Goal: Task Accomplishment & Management: Manage account settings

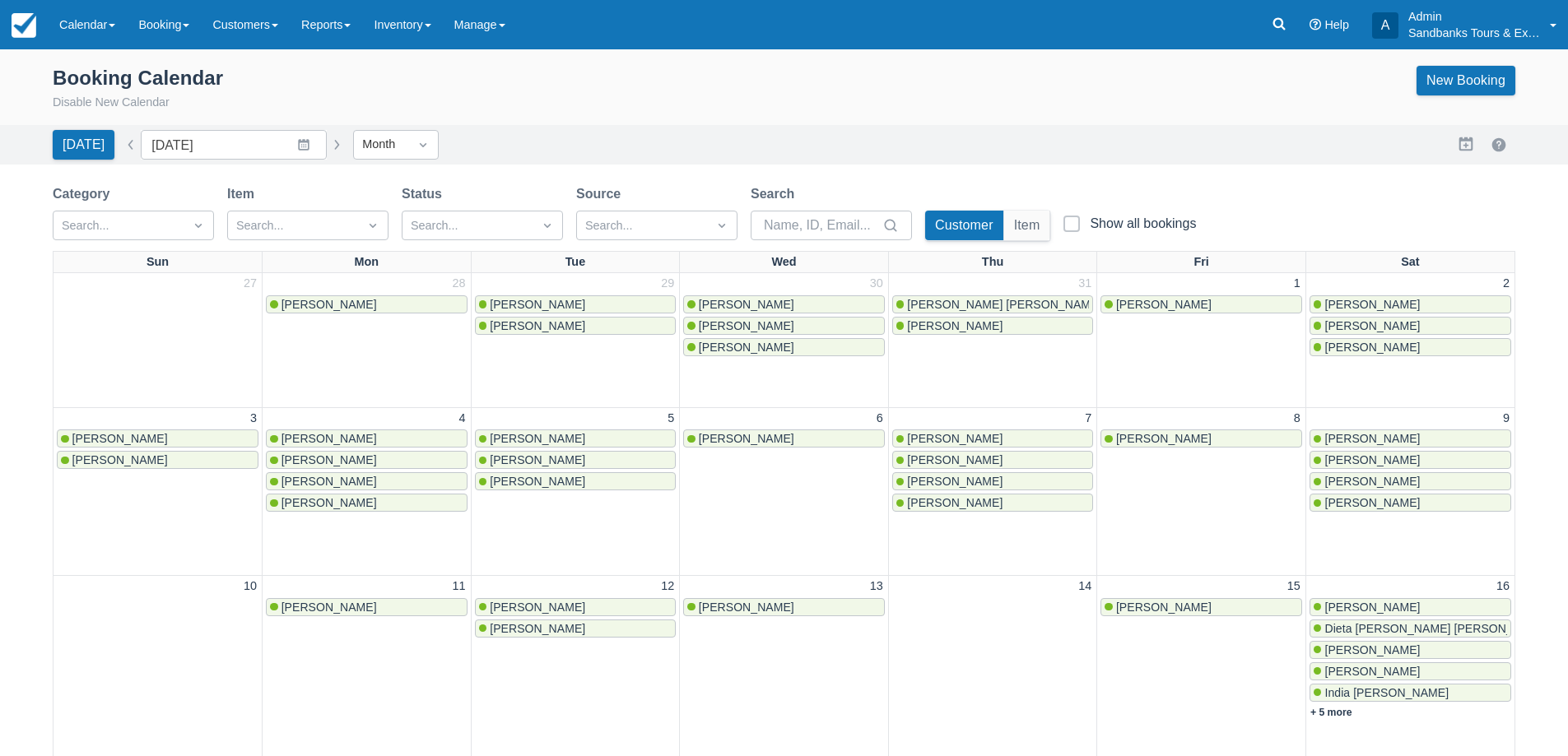
scroll to position [578, 0]
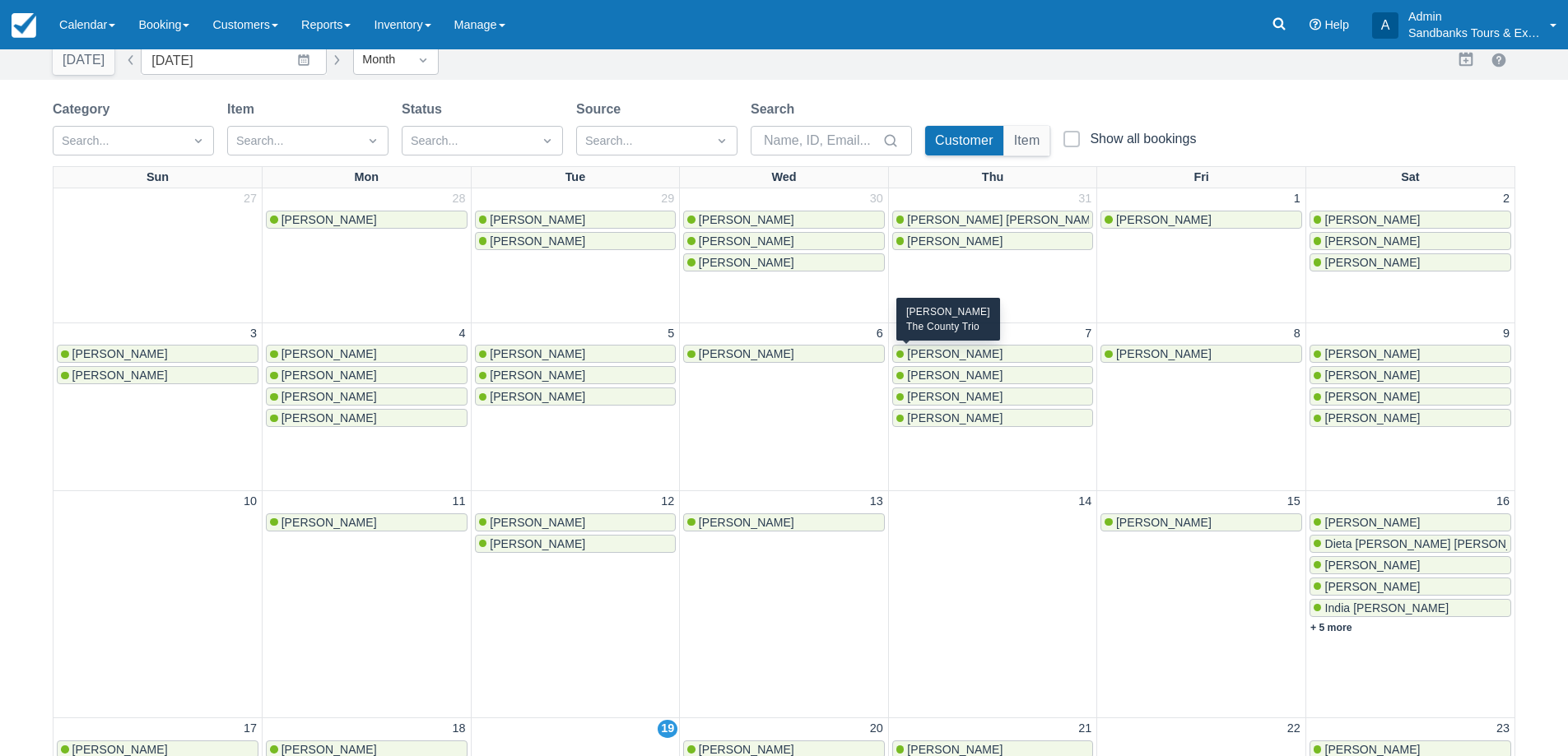
scroll to position [247, 0]
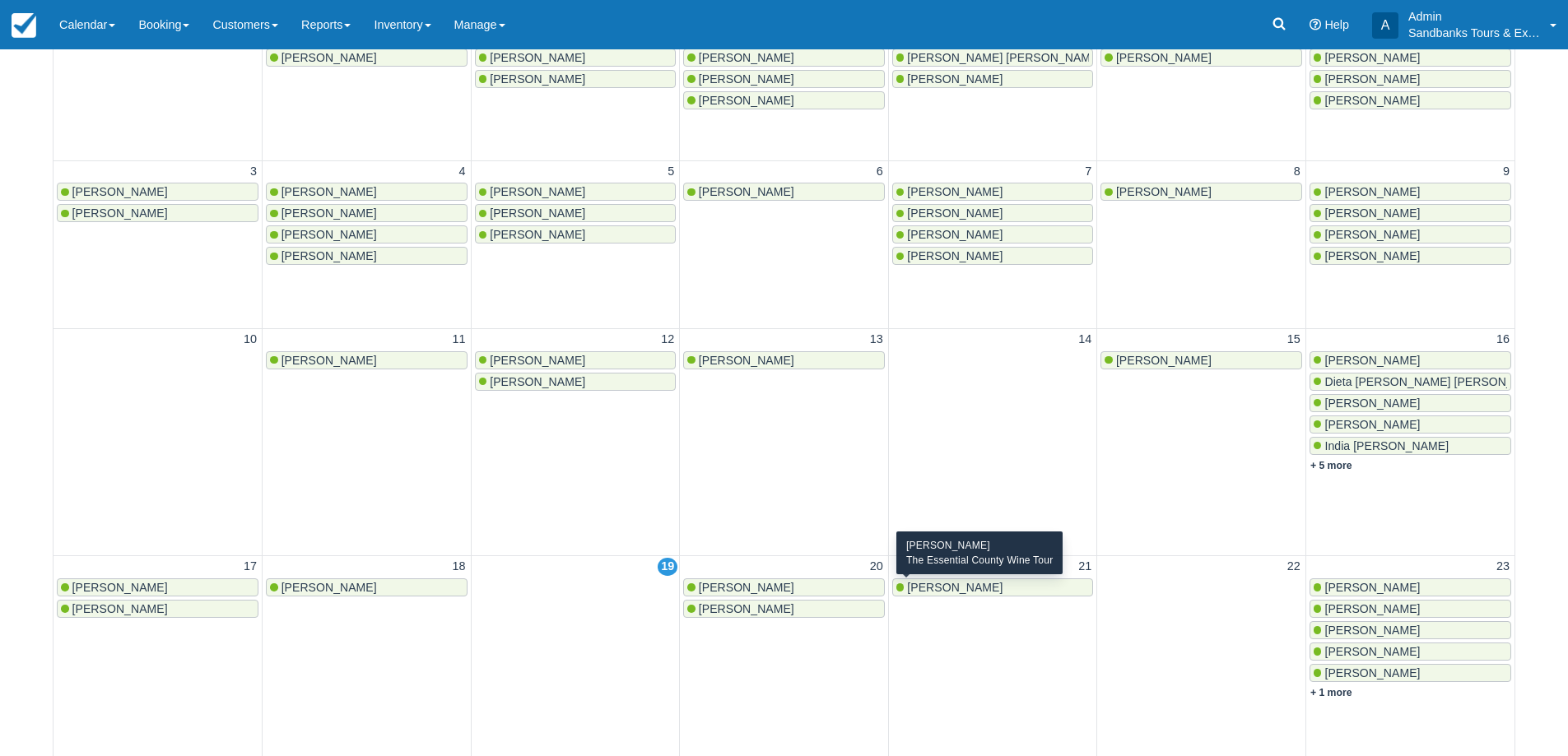
click at [947, 593] on span "[PERSON_NAME]" at bounding box center [955, 587] width 95 height 13
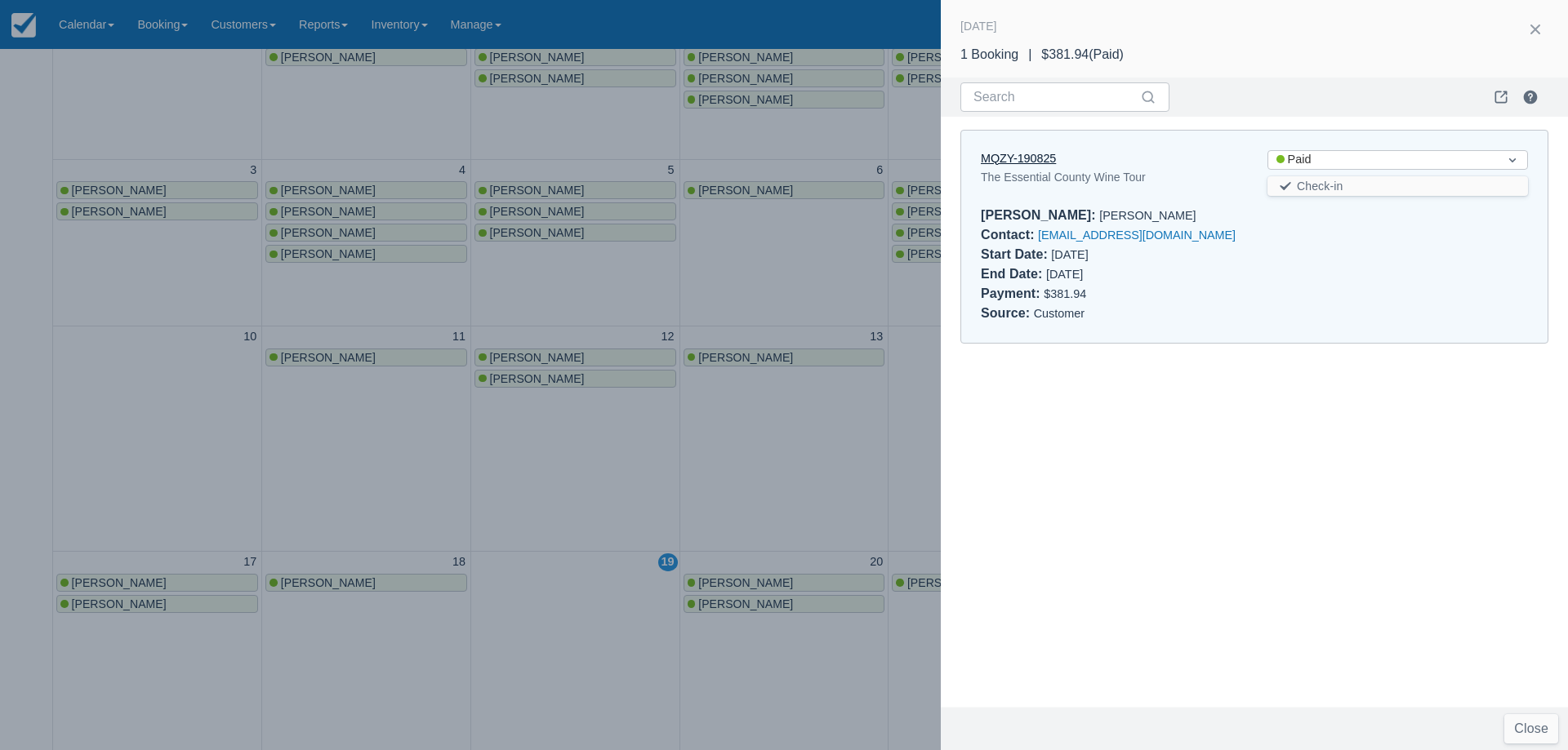
click at [1040, 163] on link "MQZY-190825" at bounding box center [1018, 158] width 75 height 13
click at [531, 264] on div at bounding box center [784, 375] width 1568 height 750
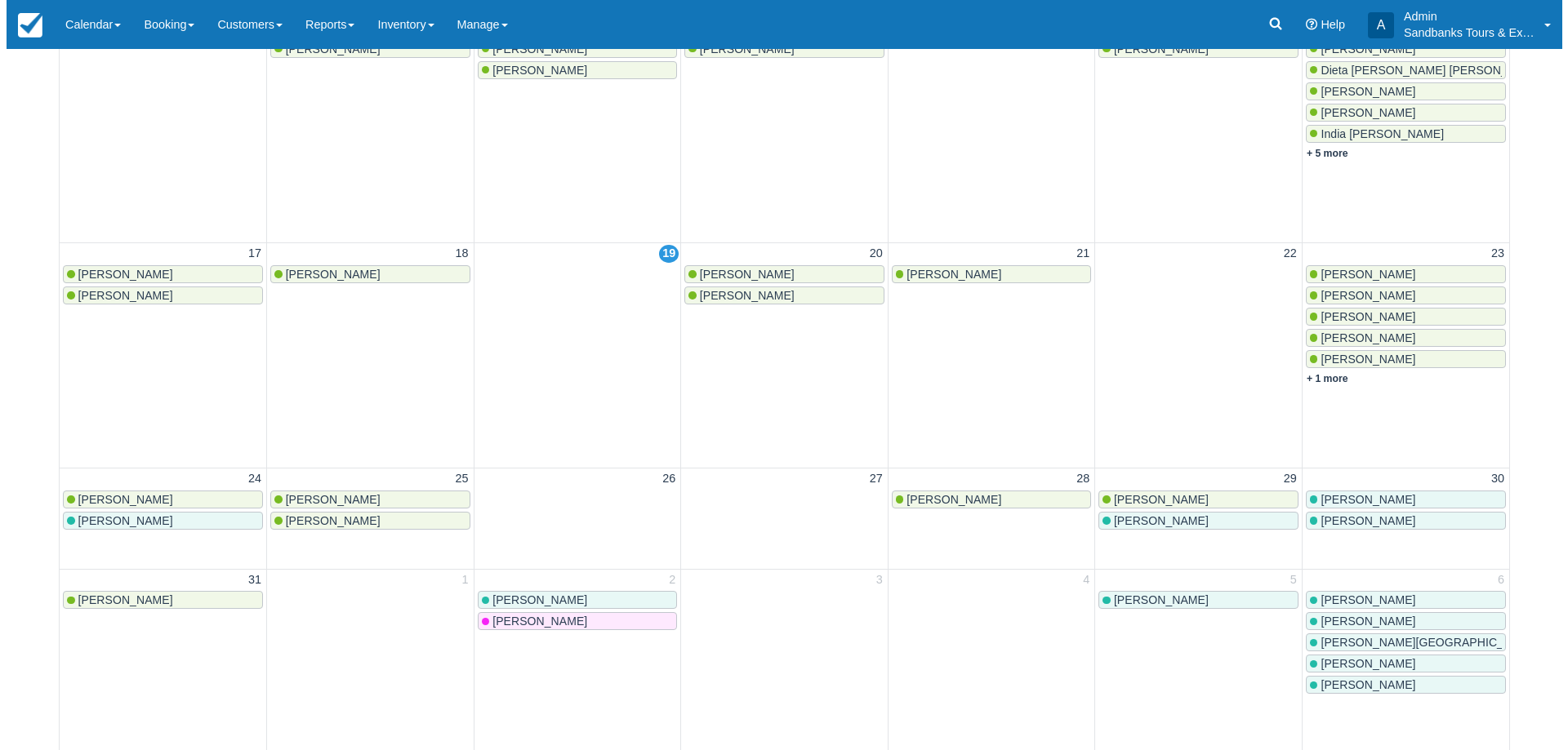
scroll to position [572, 0]
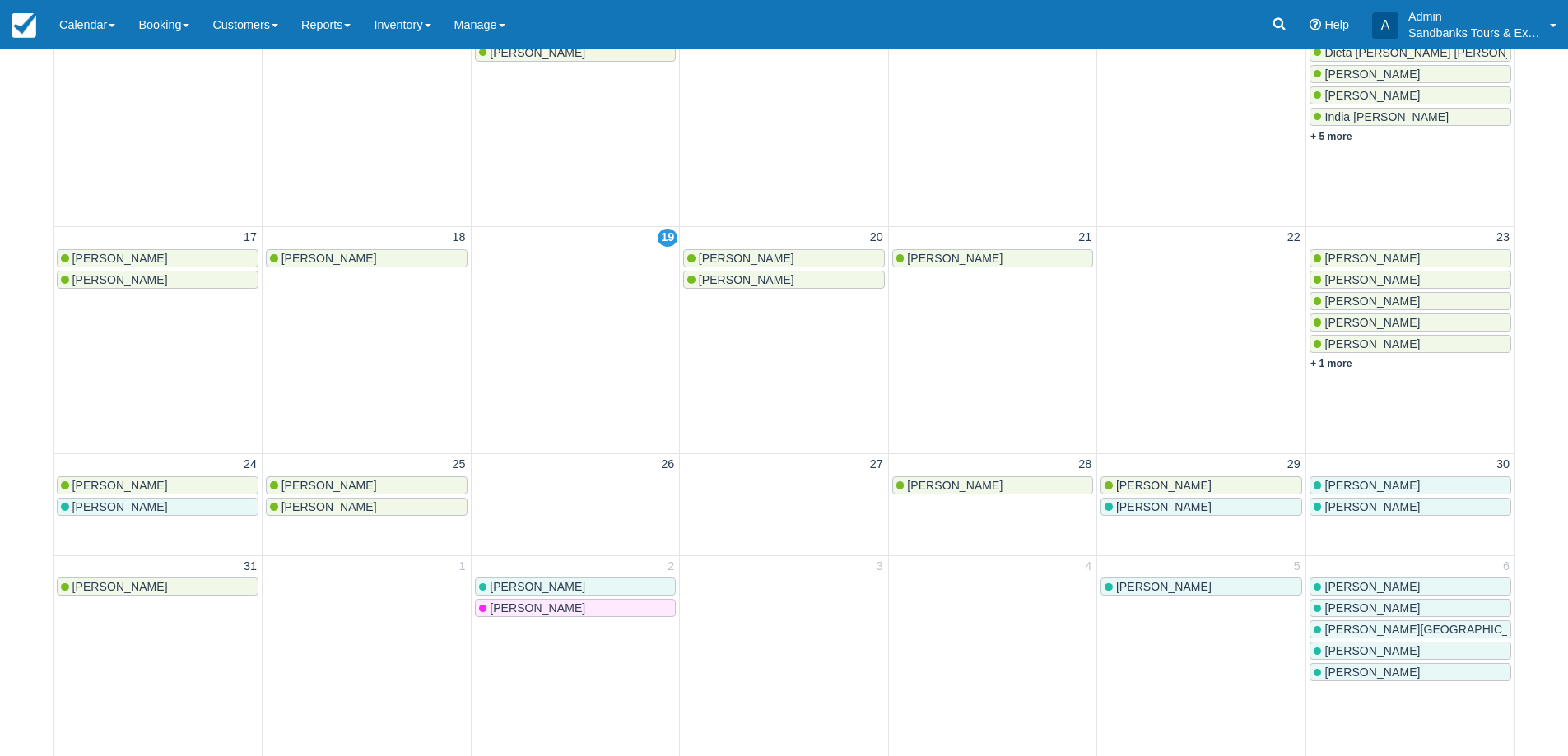
click at [1348, 352] on link "Rahul Gupta" at bounding box center [1410, 344] width 202 height 18
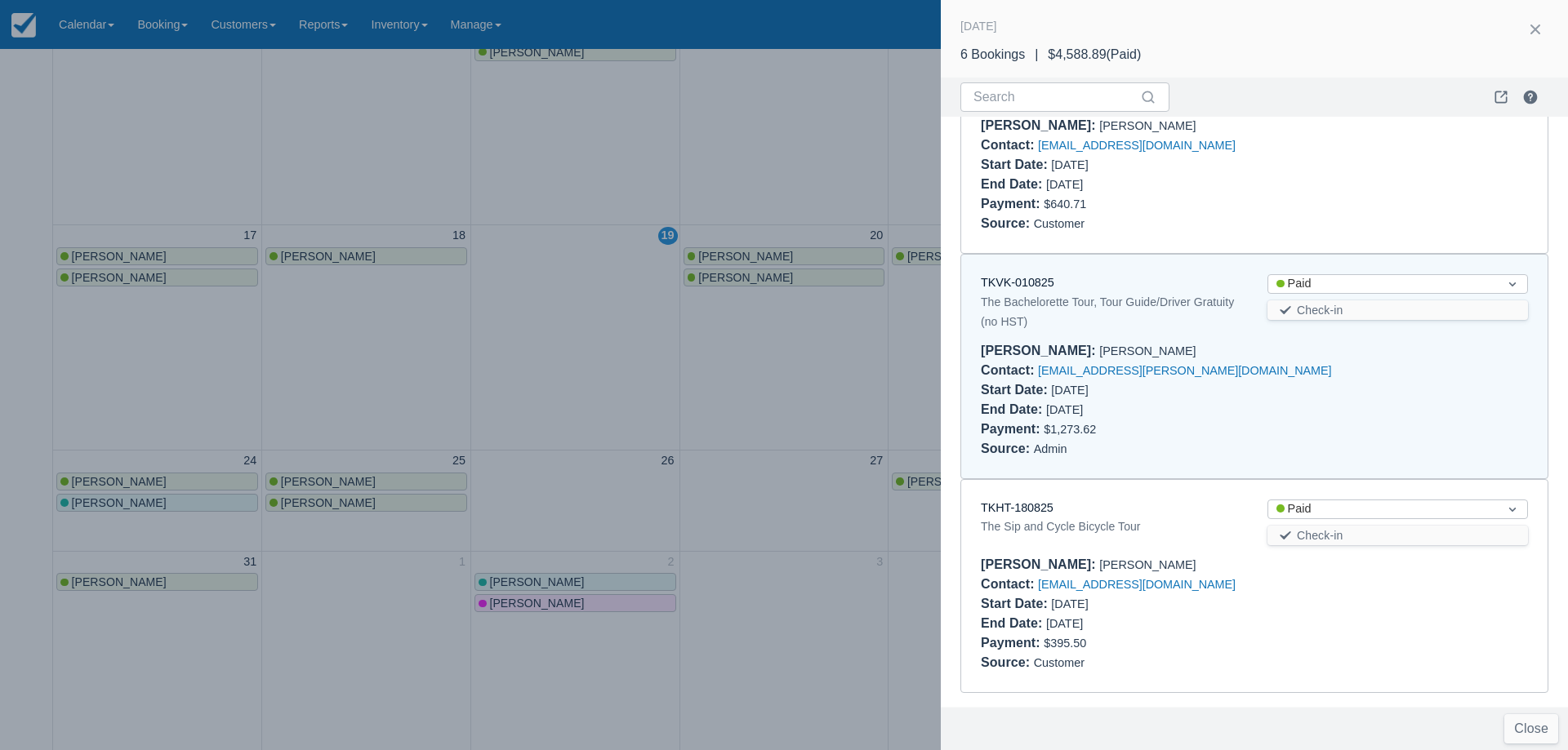
click at [1334, 359] on div "Booker : Rahul Gupta" at bounding box center [1254, 351] width 547 height 20
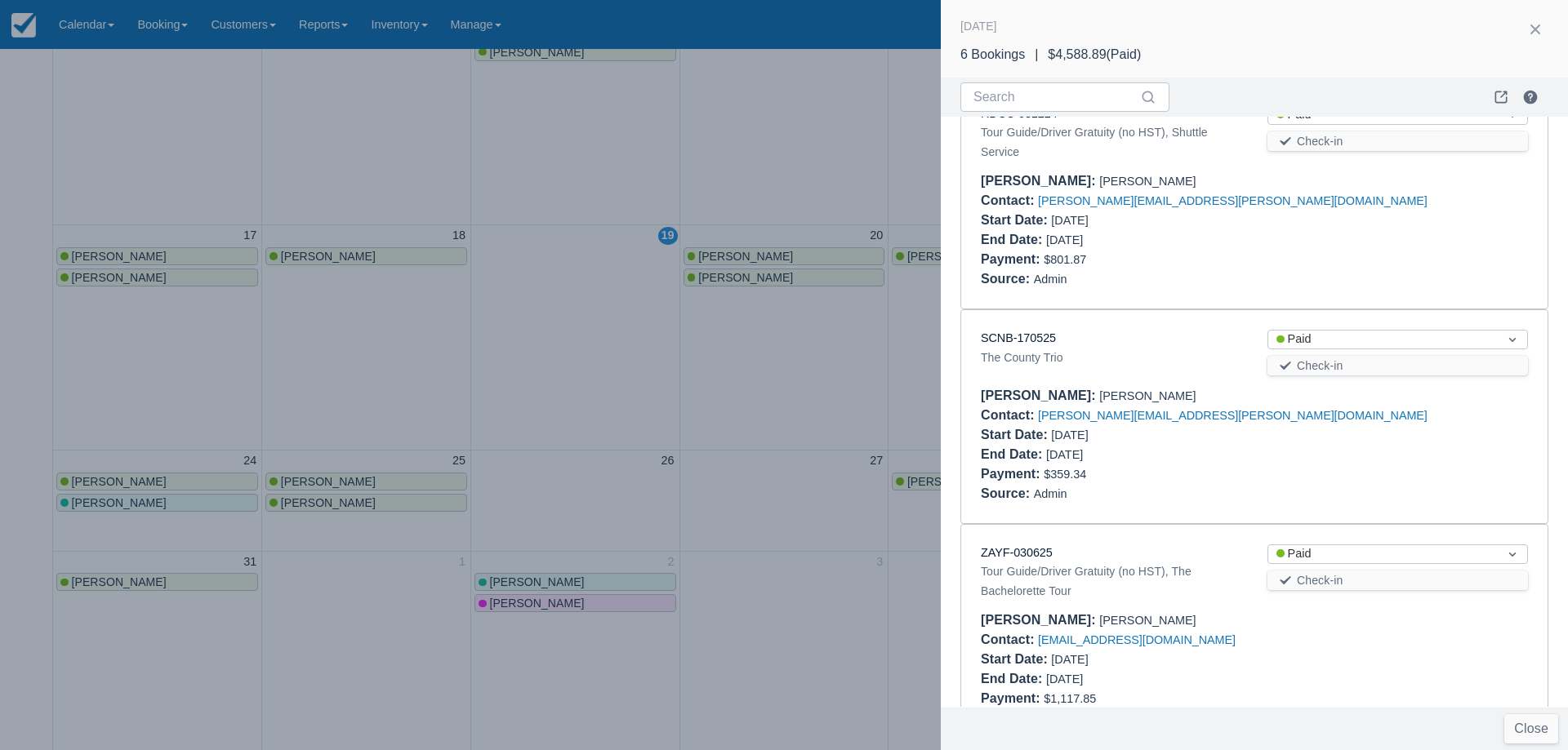
scroll to position [0, 0]
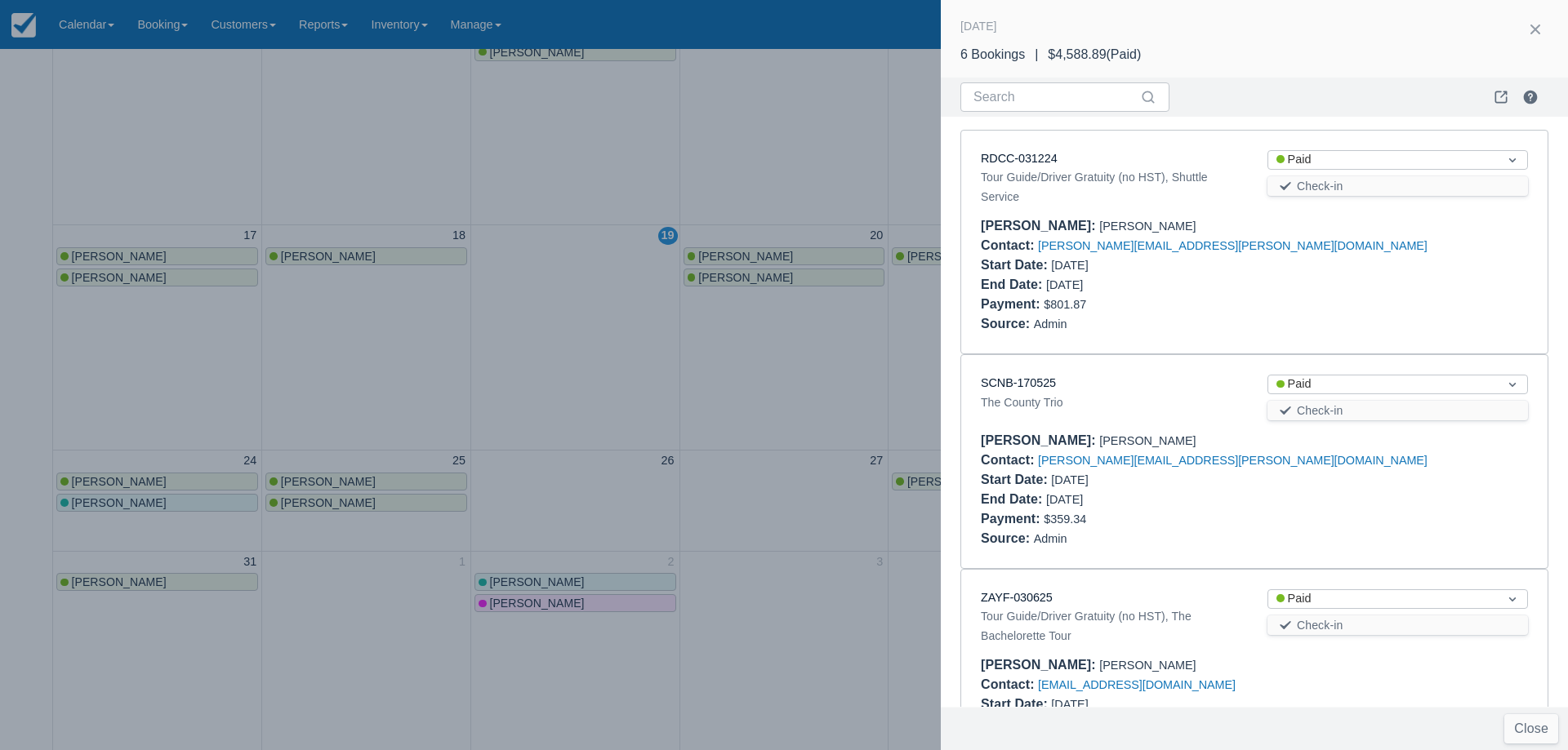
click at [740, 374] on div at bounding box center [784, 375] width 1568 height 750
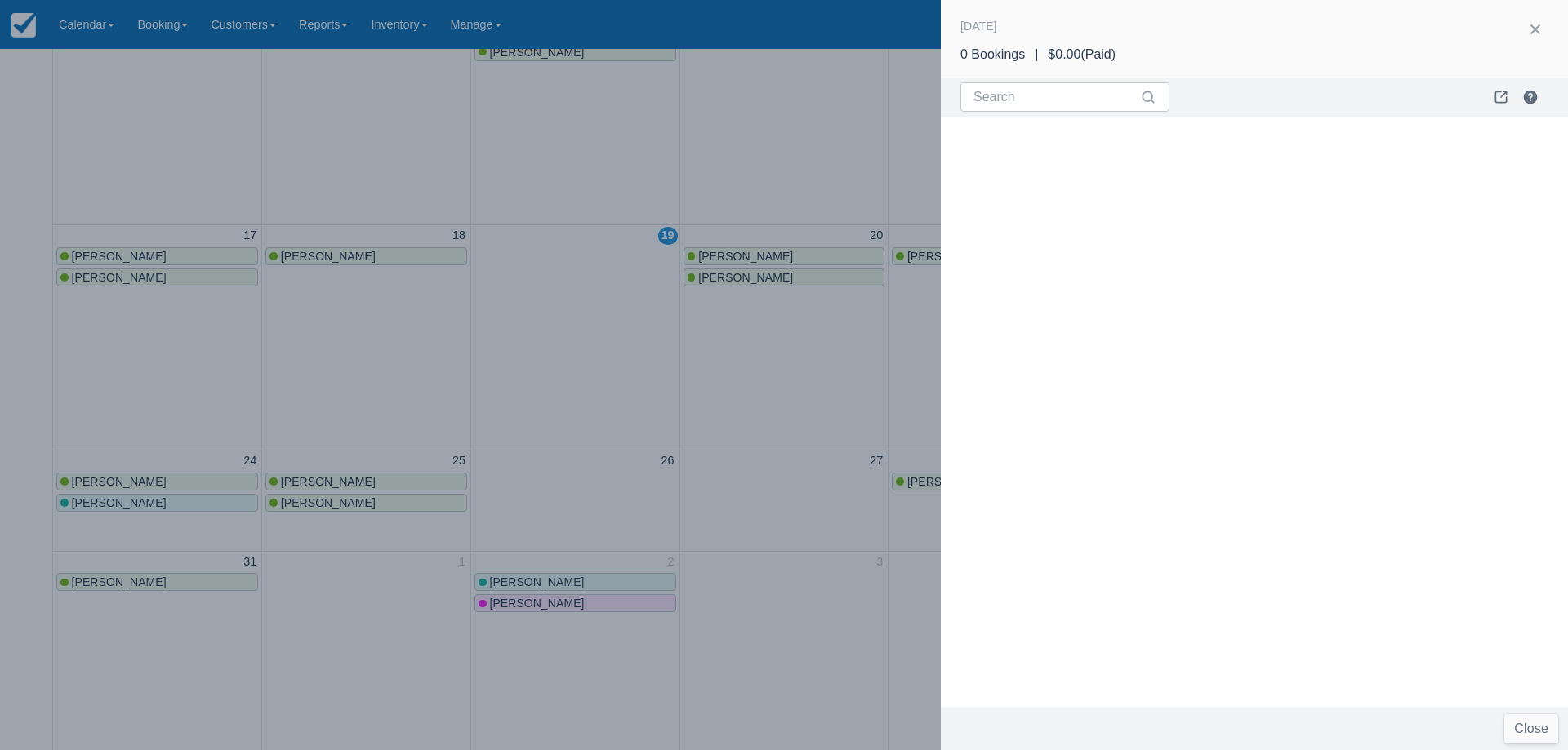
drag, startPoint x: 1542, startPoint y: 27, endPoint x: 1525, endPoint y: 168, distance: 142.0
click at [1542, 27] on button "button" at bounding box center [1536, 29] width 26 height 26
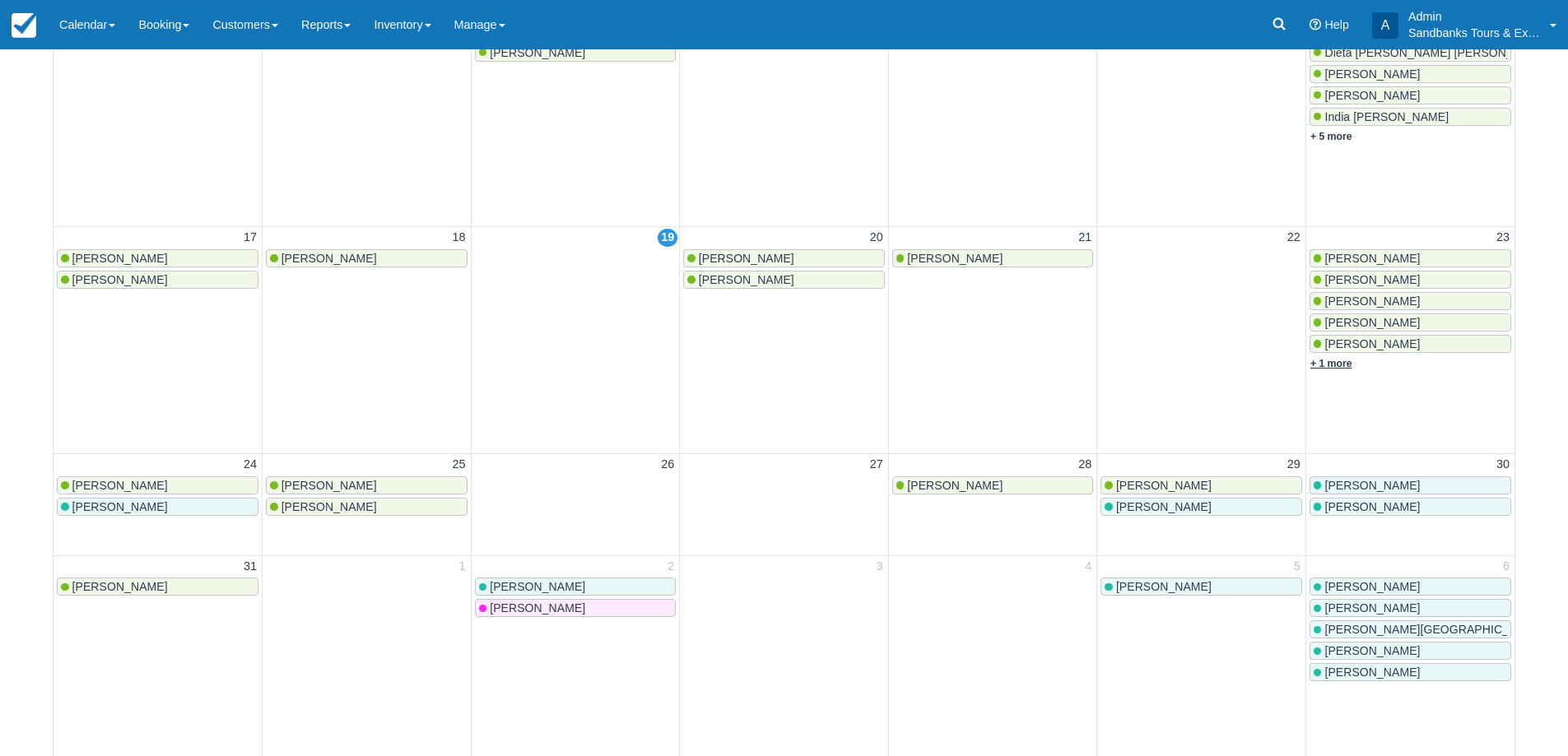
click at [1337, 365] on link "+ 1 more" at bounding box center [1331, 364] width 42 height 12
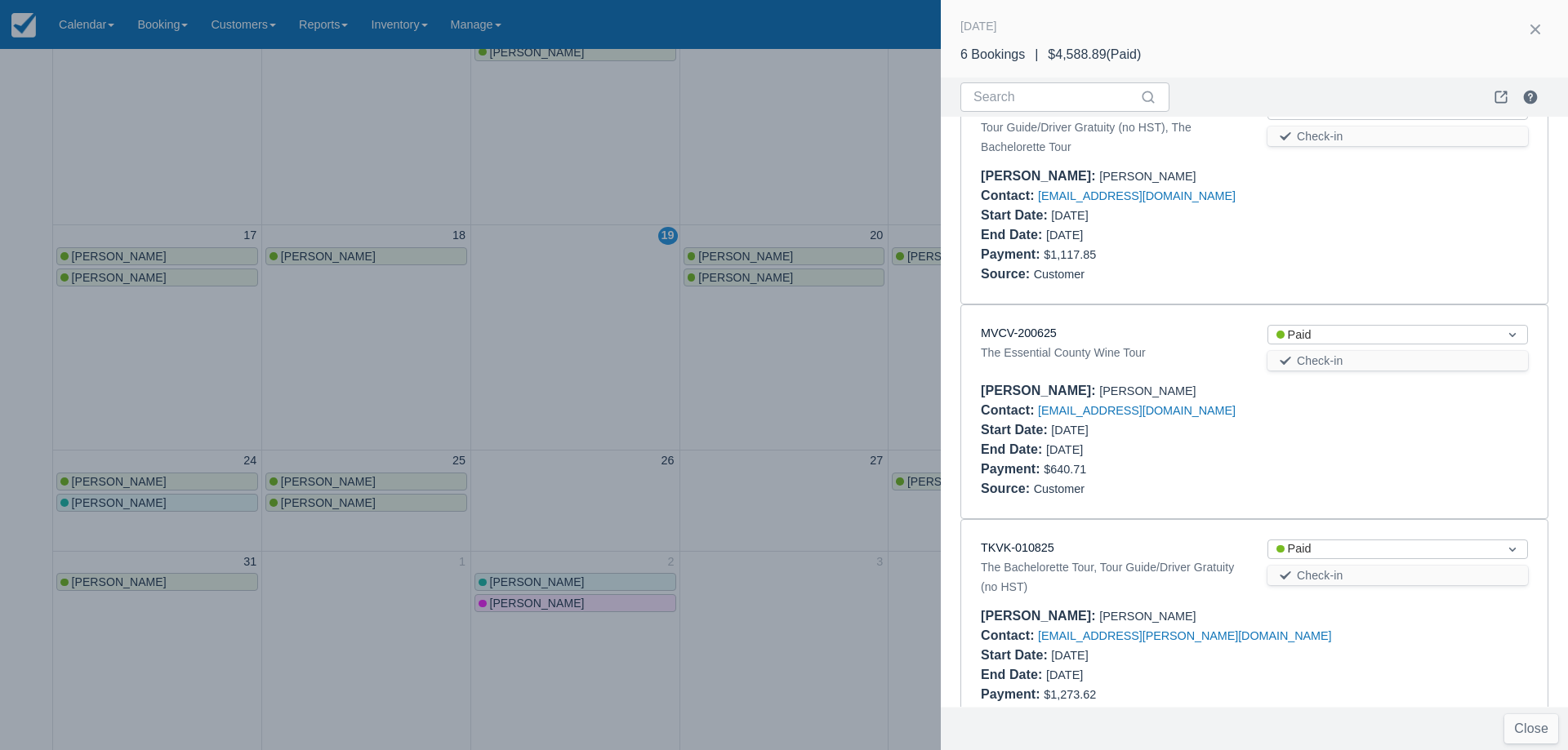
scroll to position [490, 0]
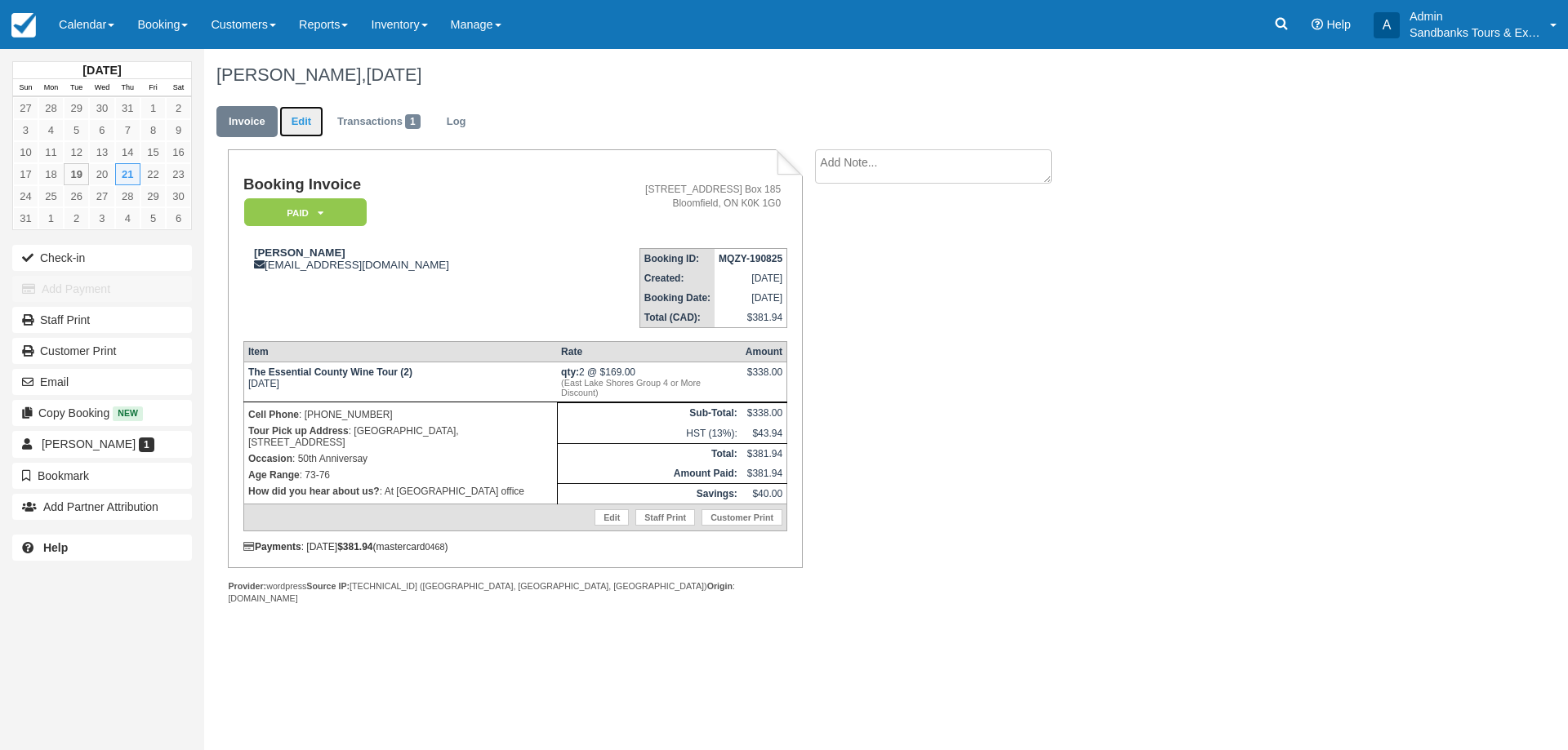
click at [303, 123] on link "Edit" at bounding box center [301, 122] width 44 height 32
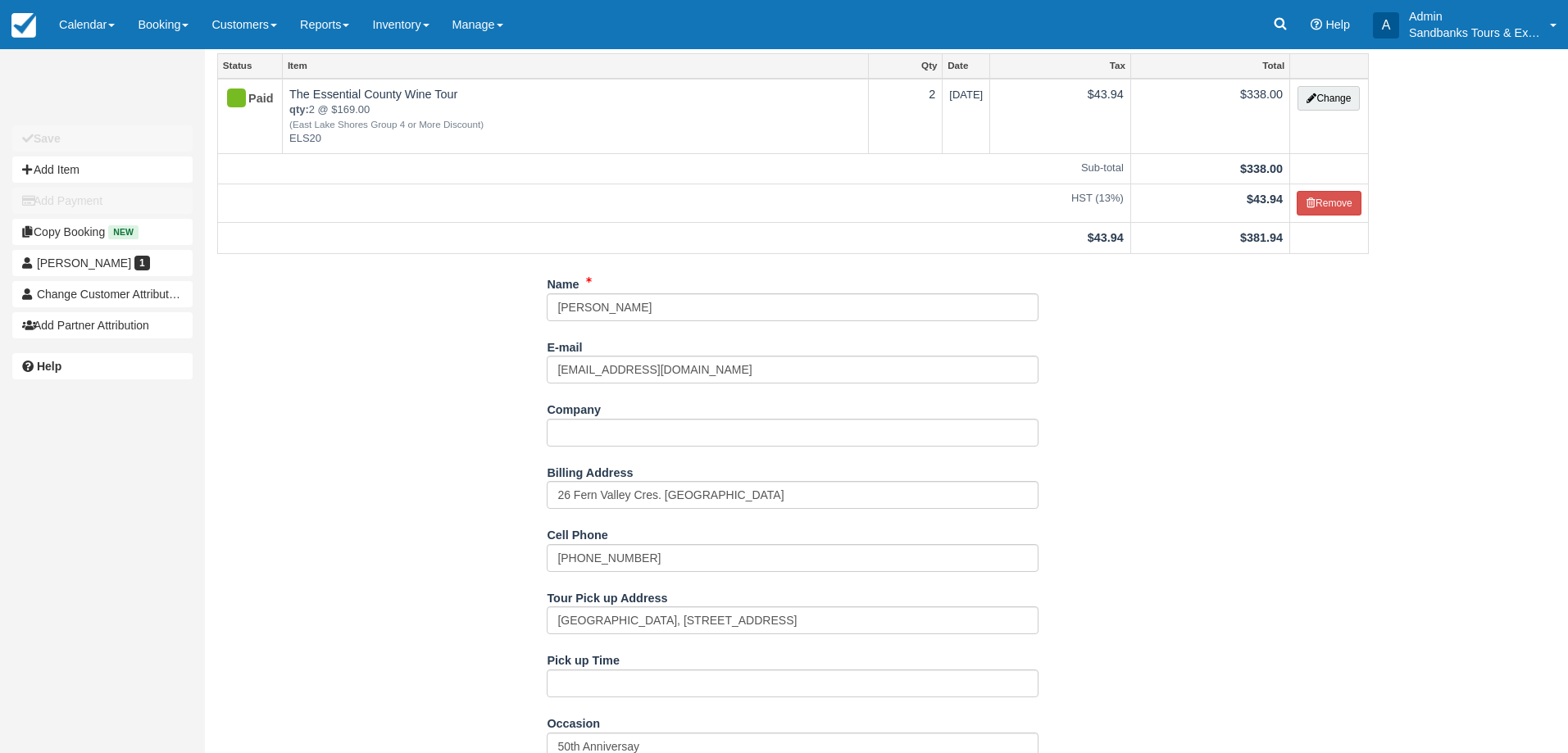
scroll to position [246, 0]
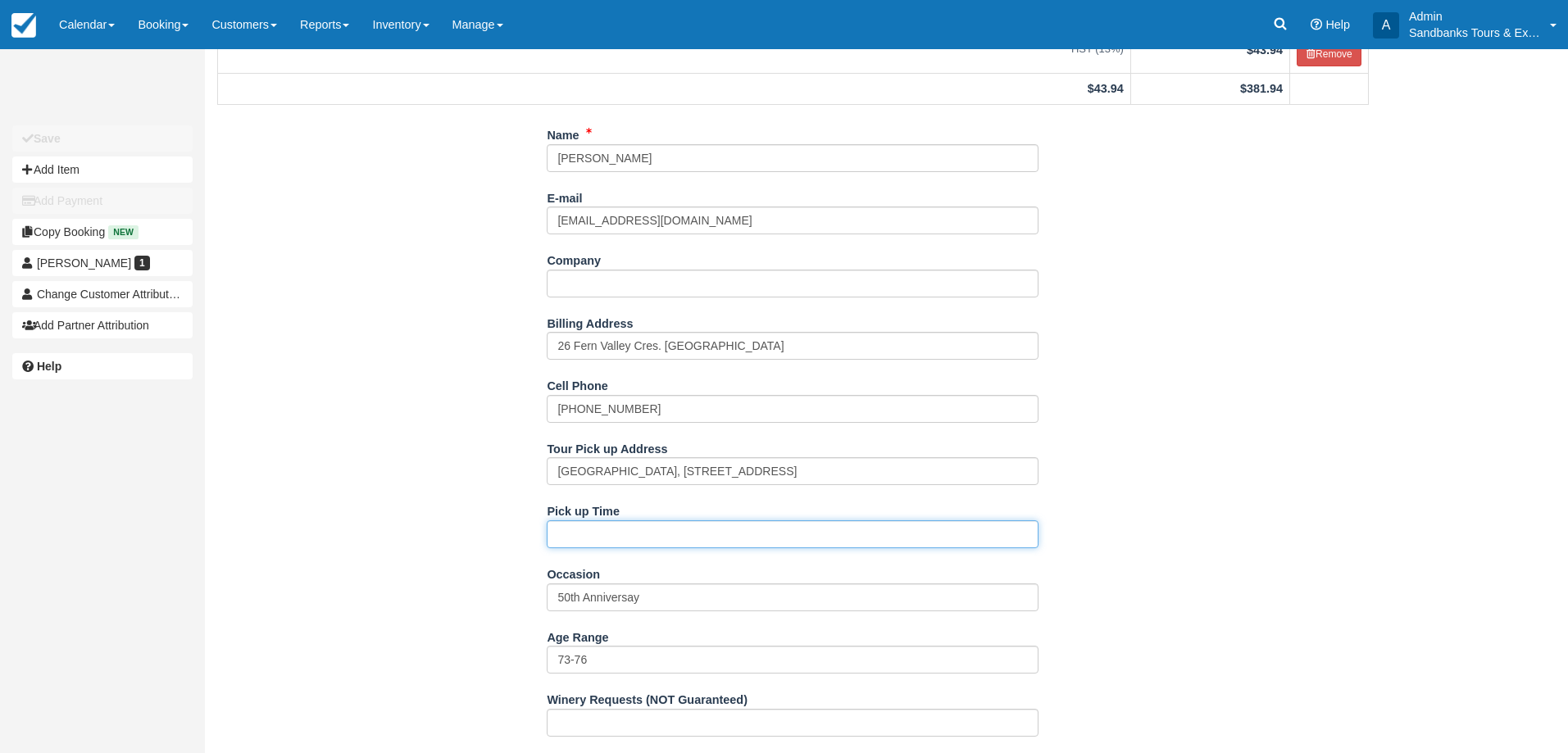
click at [576, 538] on input "Pick up Time" at bounding box center [792, 535] width 491 height 27
type input "11:00am"
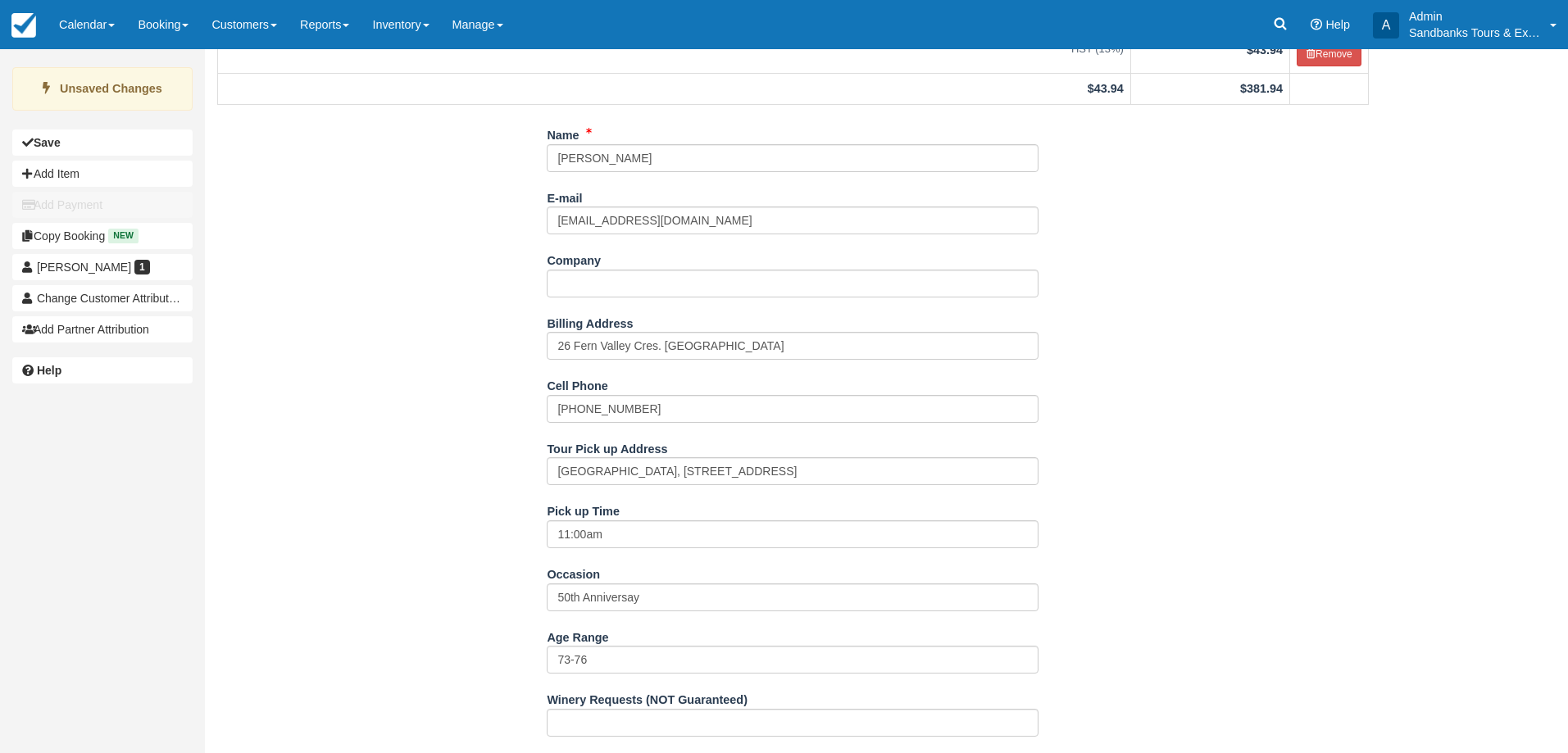
click at [401, 476] on div "Name Barb Cruickshank E-mail barbcr@sympatico.ca Did you mean ? Company Billing…" at bounding box center [792, 702] width 1176 height 1162
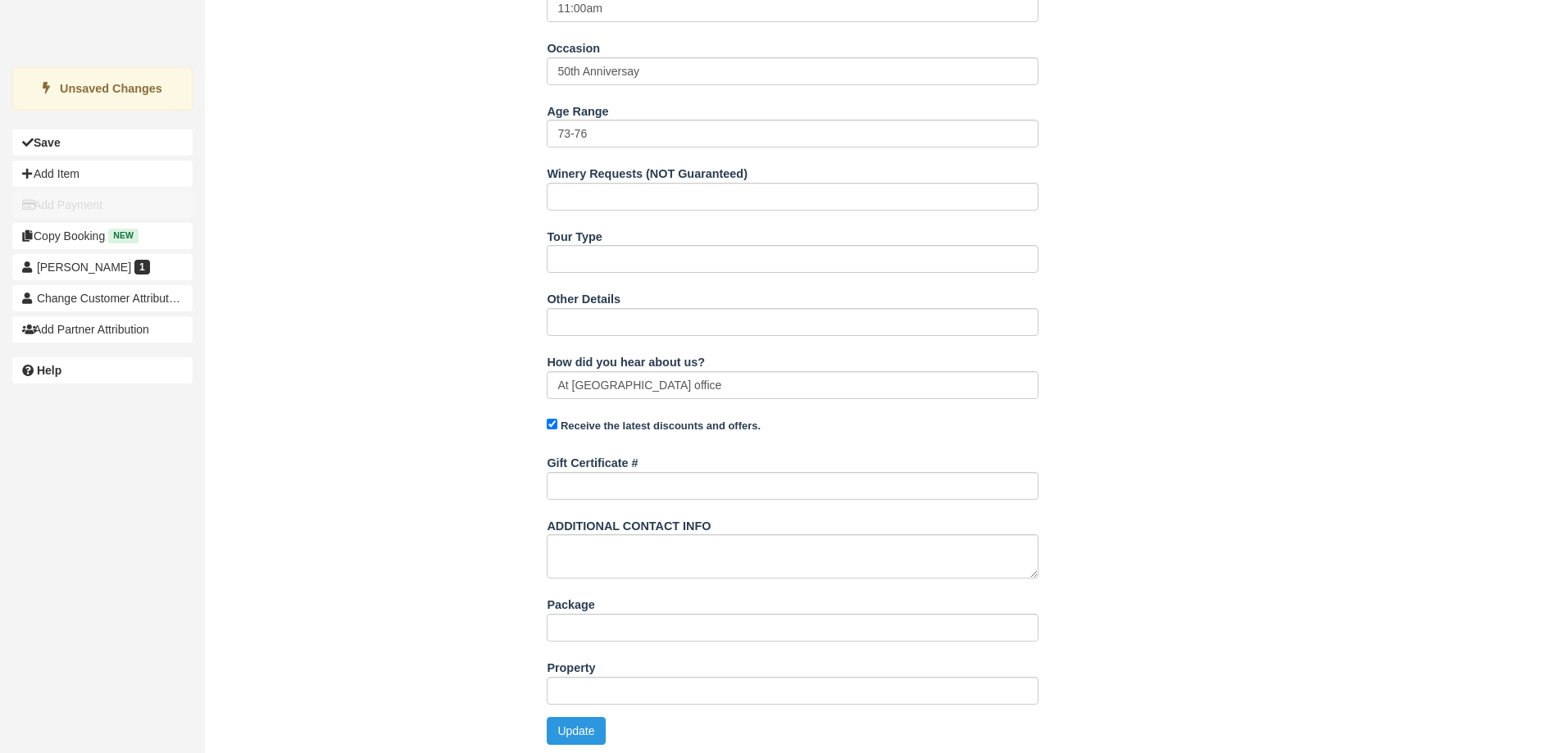
scroll to position [777, 0]
click at [570, 718] on button "Update" at bounding box center [575, 727] width 58 height 27
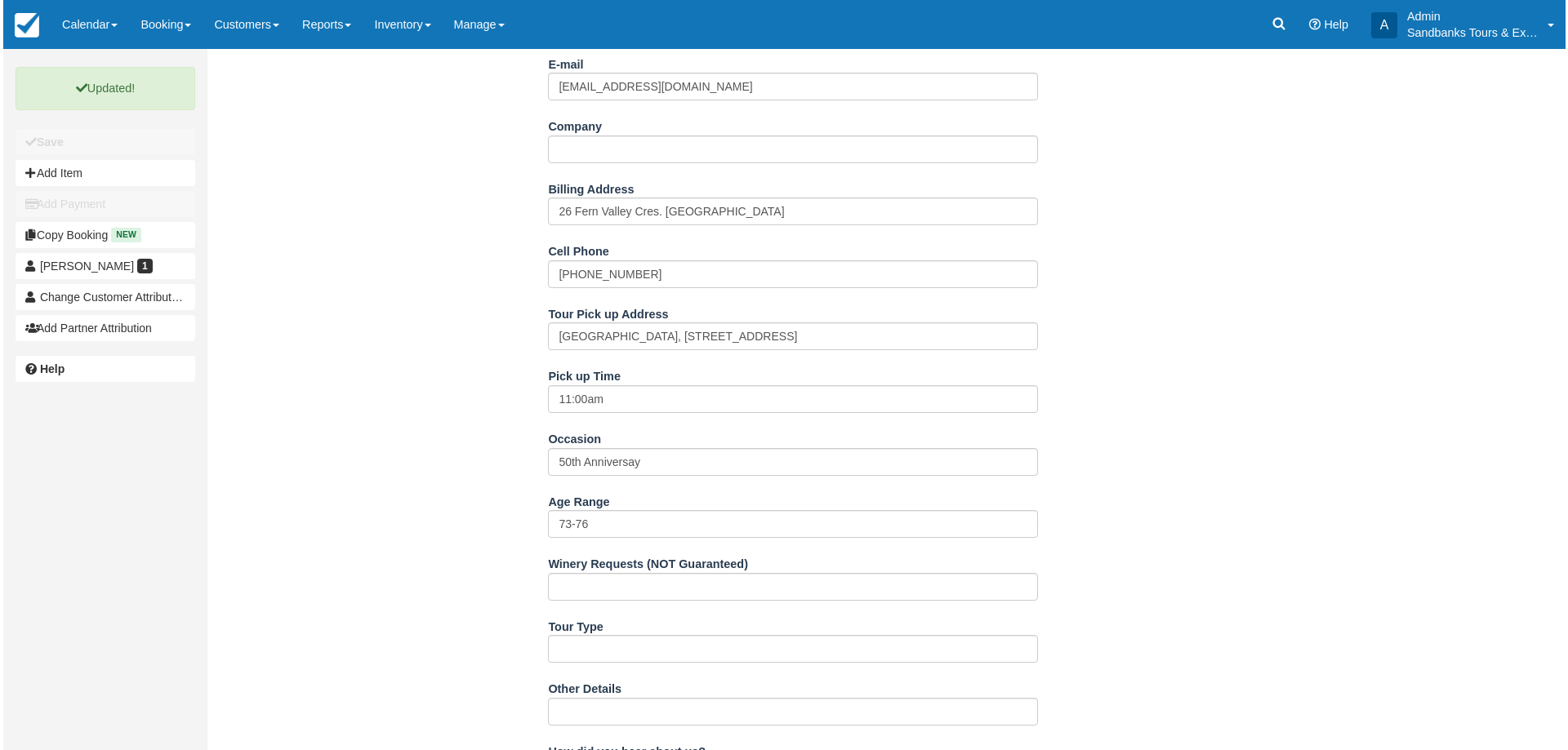
scroll to position [0, 0]
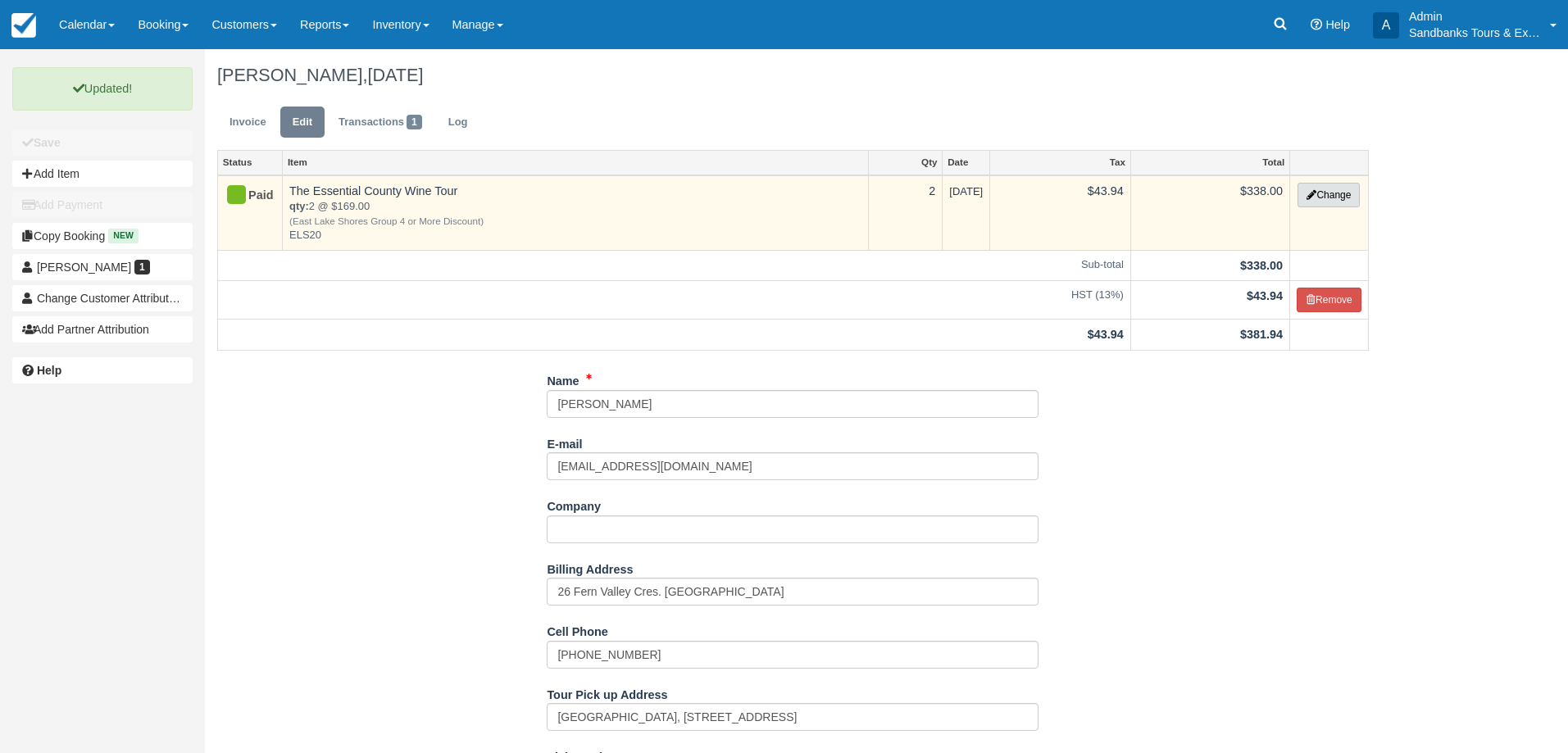
click at [1348, 204] on button "Change" at bounding box center [1328, 195] width 63 height 24
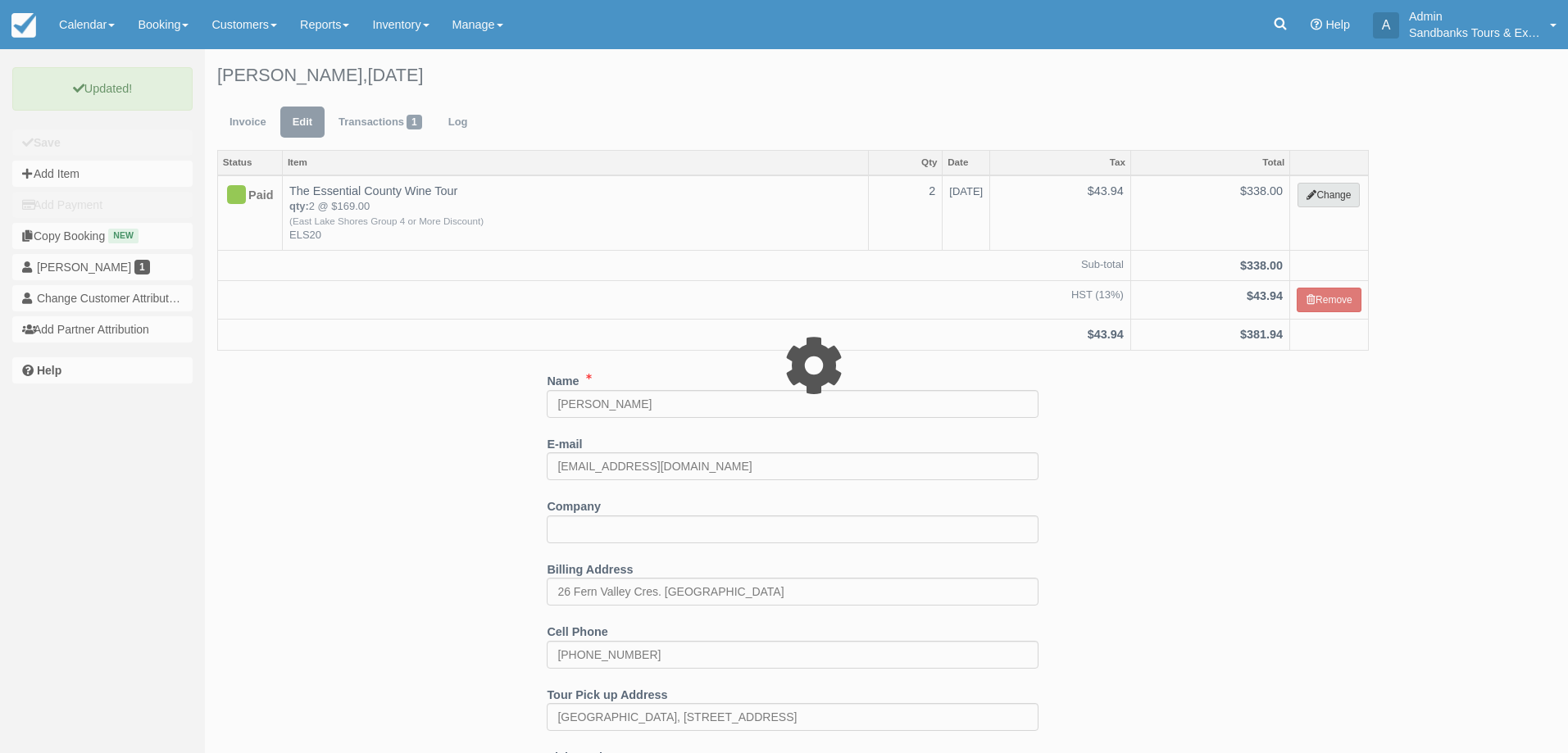
select select "2"
type input "338.00"
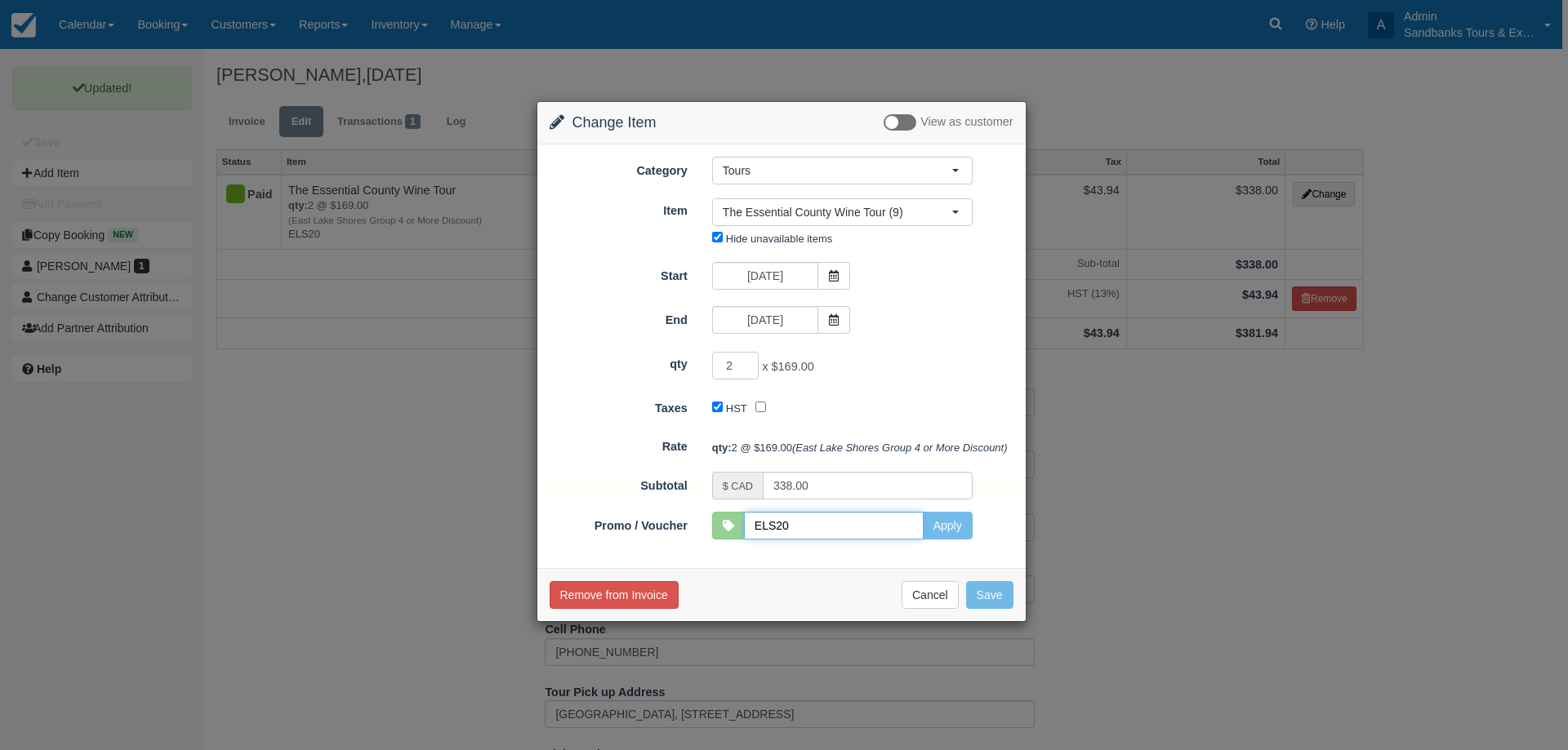
click at [828, 539] on input "ELS20" at bounding box center [834, 526] width 180 height 27
click at [818, 539] on input "ELS20" at bounding box center [834, 526] width 180 height 27
type input "ELS10"
click at [932, 539] on button "Apply" at bounding box center [947, 526] width 50 height 27
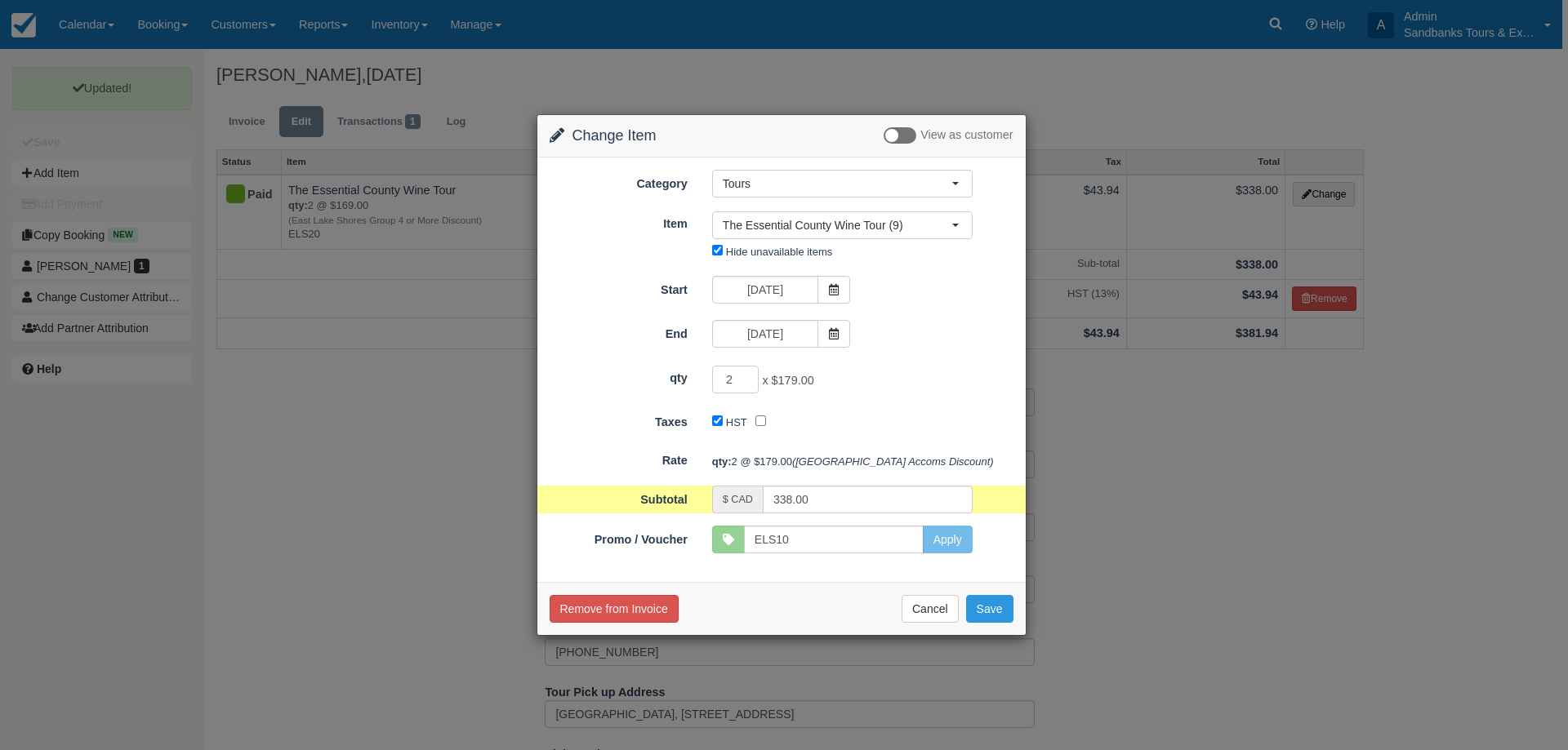
type input "358.00"
click at [1005, 616] on button "Save" at bounding box center [989, 609] width 48 height 27
checkbox input "false"
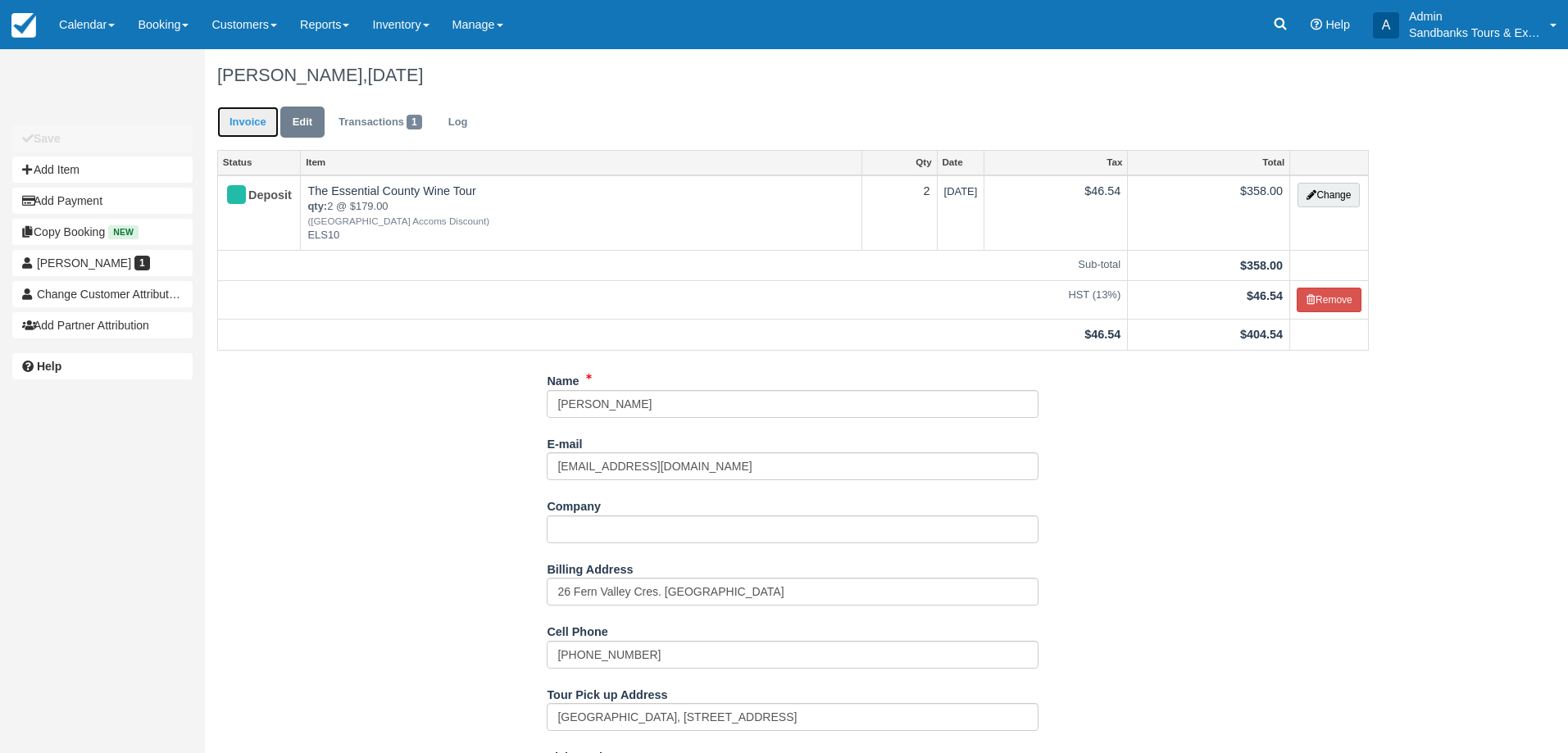
click at [261, 128] on link "Invoice" at bounding box center [248, 122] width 62 height 32
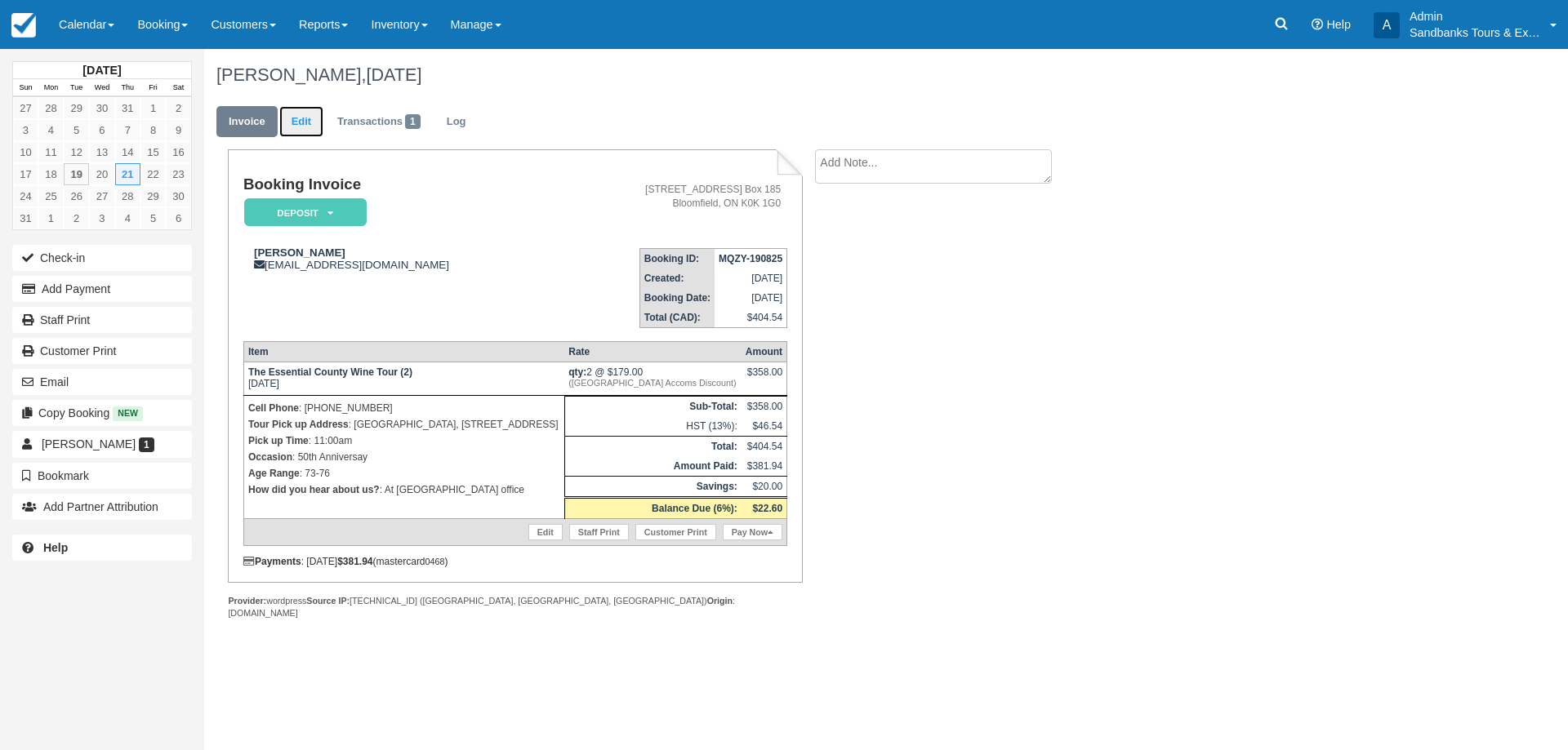
click at [291, 109] on link "Edit" at bounding box center [301, 122] width 44 height 32
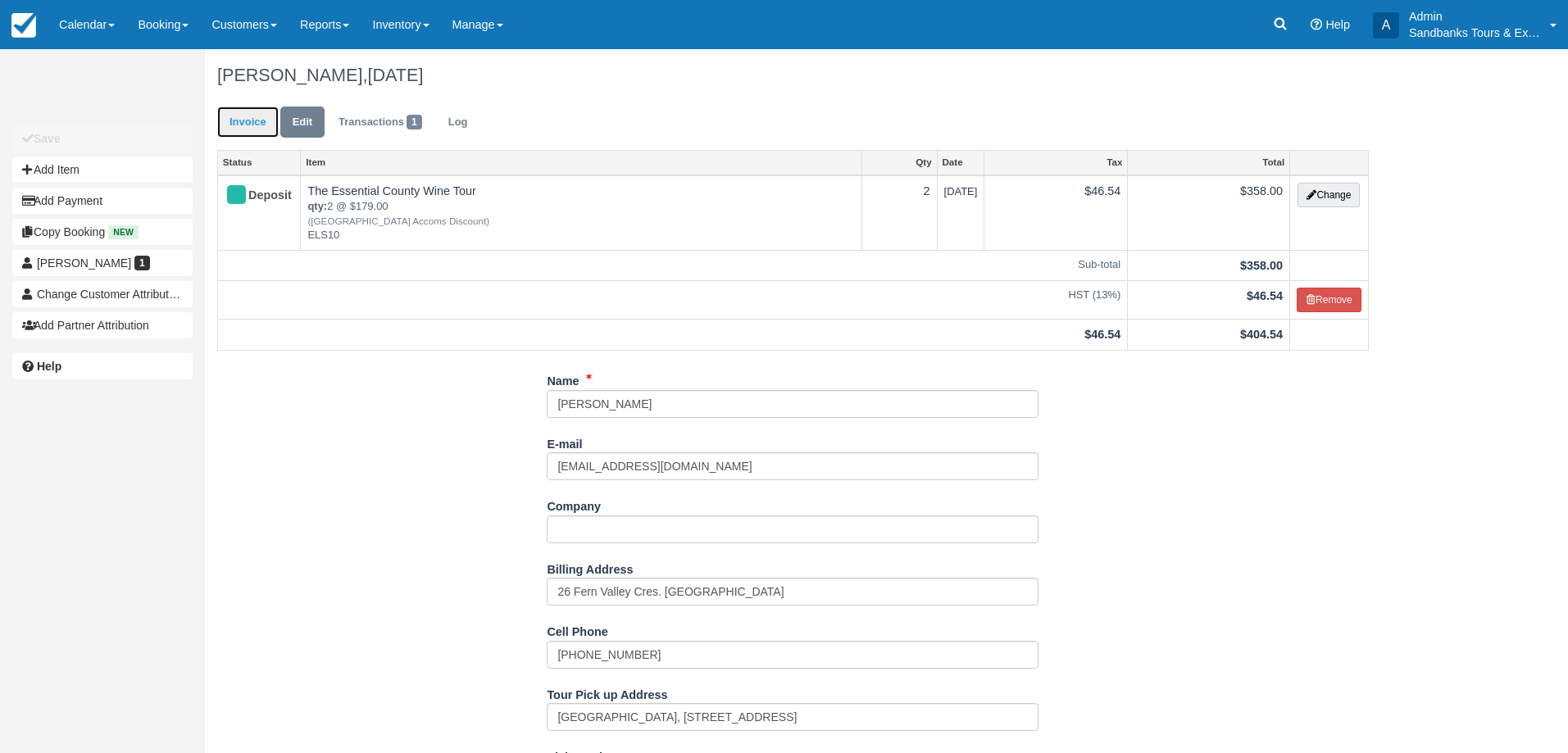
click at [250, 124] on link "Invoice" at bounding box center [248, 122] width 62 height 32
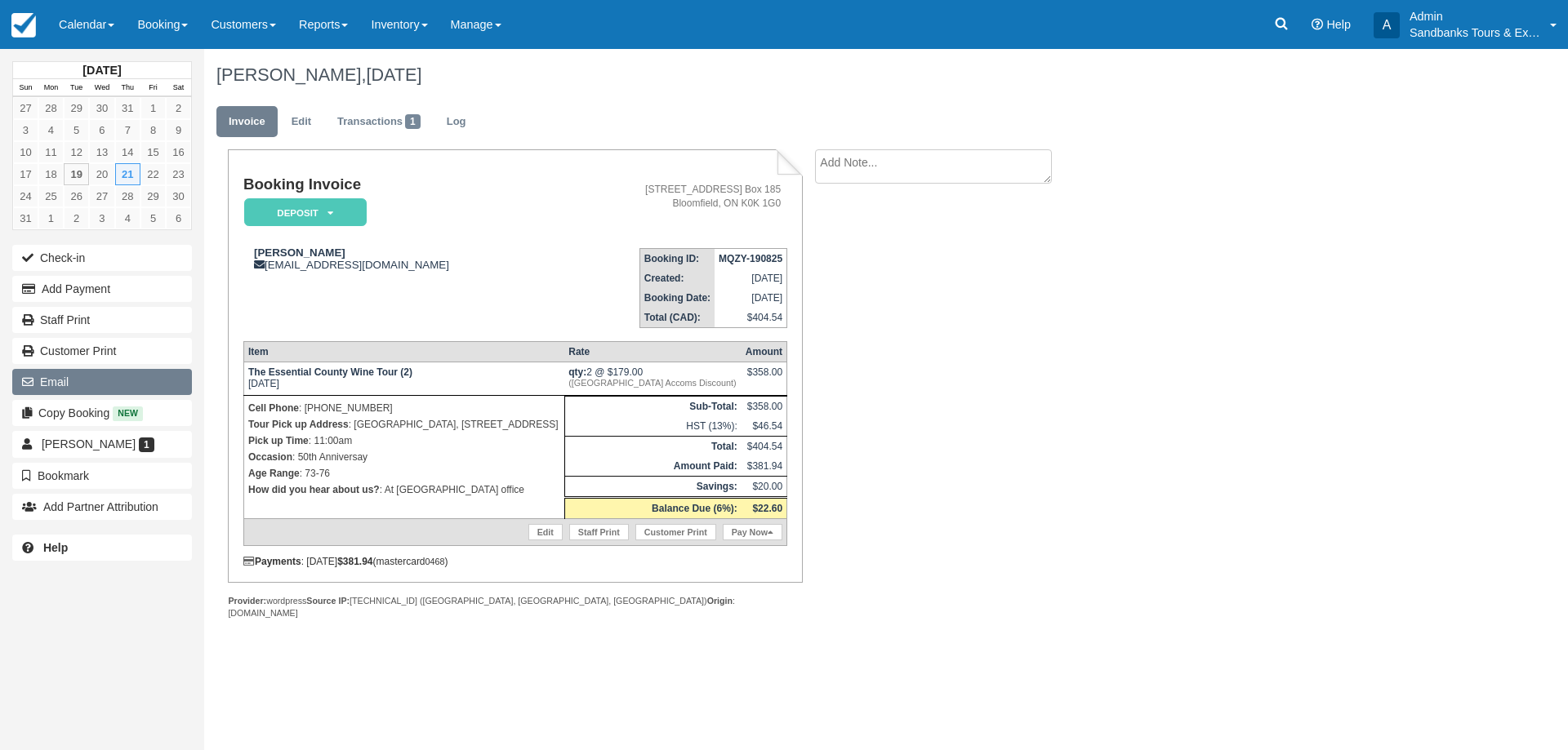
click at [75, 388] on button "Email" at bounding box center [102, 381] width 180 height 26
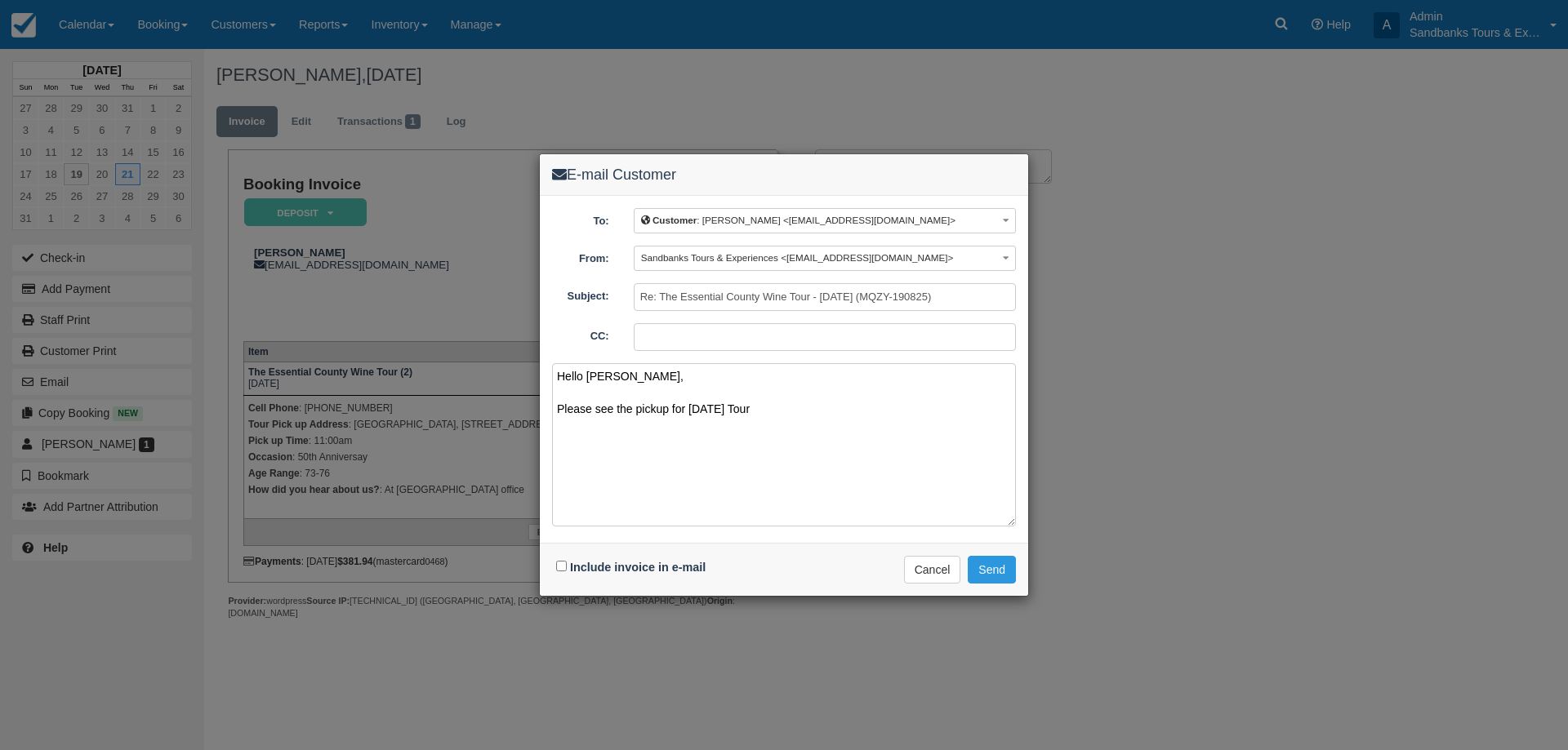
click at [815, 423] on textarea "Hello Barb, Please see the pickup for Thursday's Tour" at bounding box center [784, 445] width 464 height 163
click at [856, 408] on textarea "Hello Barb, Please see the pickup for Thursday's Tour for 11:00am Let me know i…" at bounding box center [784, 445] width 464 height 163
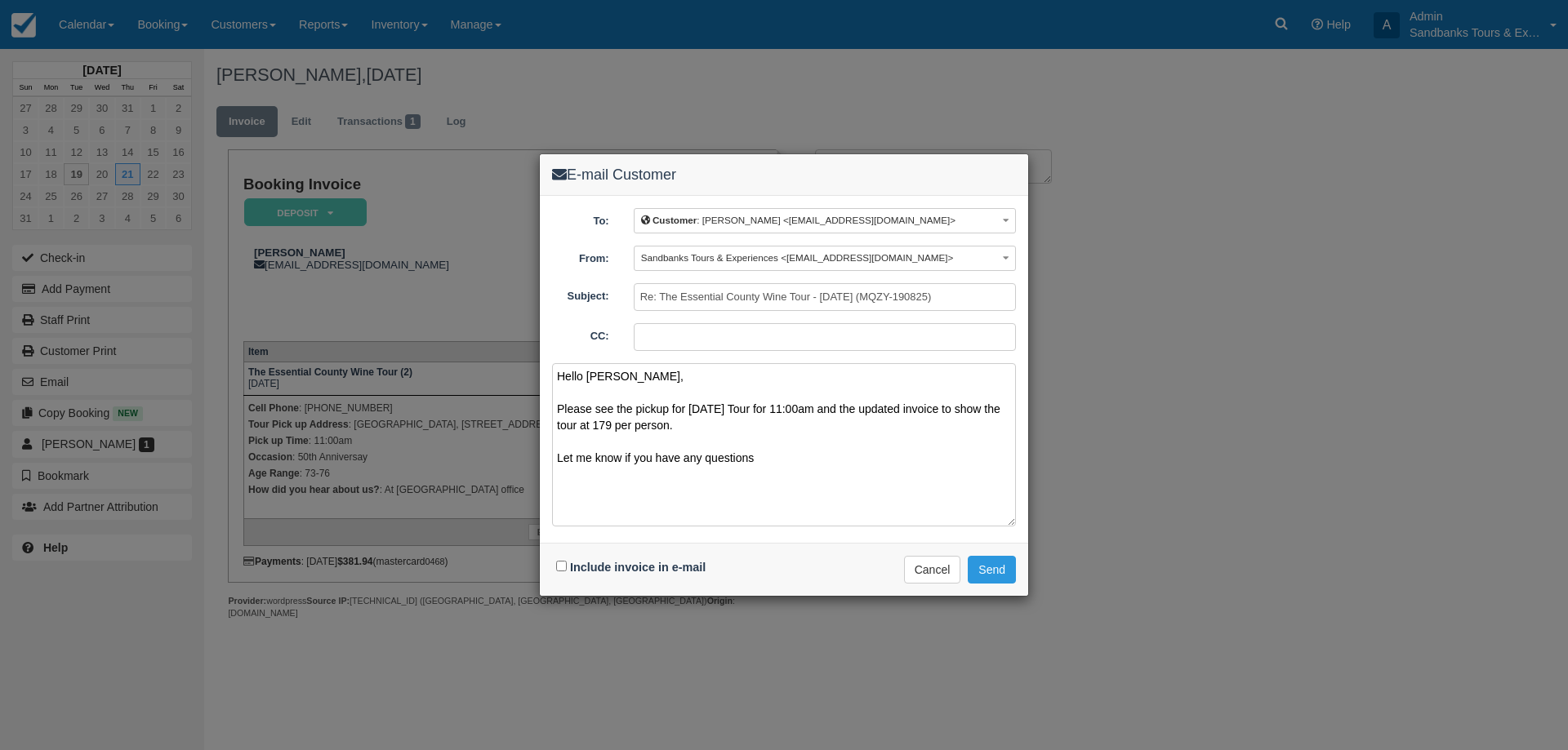
click at [613, 431] on textarea "Hello Barb, Please see the pickup for Thursday's Tour for 11:00am and the updat…" at bounding box center [784, 445] width 464 height 163
click at [733, 419] on textarea "Hello Barb, Please see the pickup for Thursday's Tour for 11:00am and the updat…" at bounding box center [784, 445] width 464 height 163
paste textarea "Please see your booking invoice below for a XXX tour for your group of XXX for …"
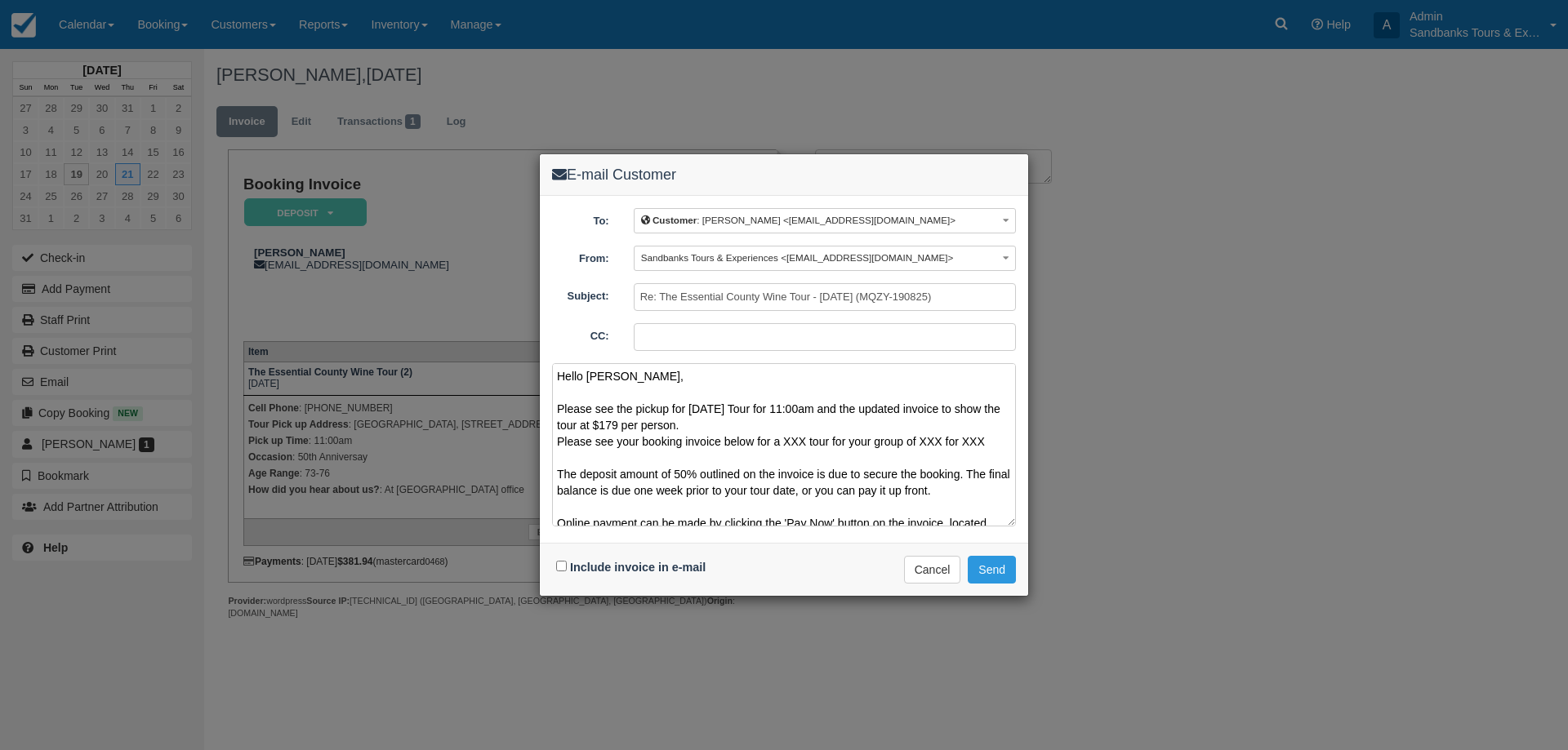
drag, startPoint x: 964, startPoint y: 494, endPoint x: 536, endPoint y: 444, distance: 430.9
click at [536, 444] on div "E-mail Customer To: Customer : Barb Cruickshank <barbcr@sympatico.ca> Customer …" at bounding box center [784, 375] width 1568 height 750
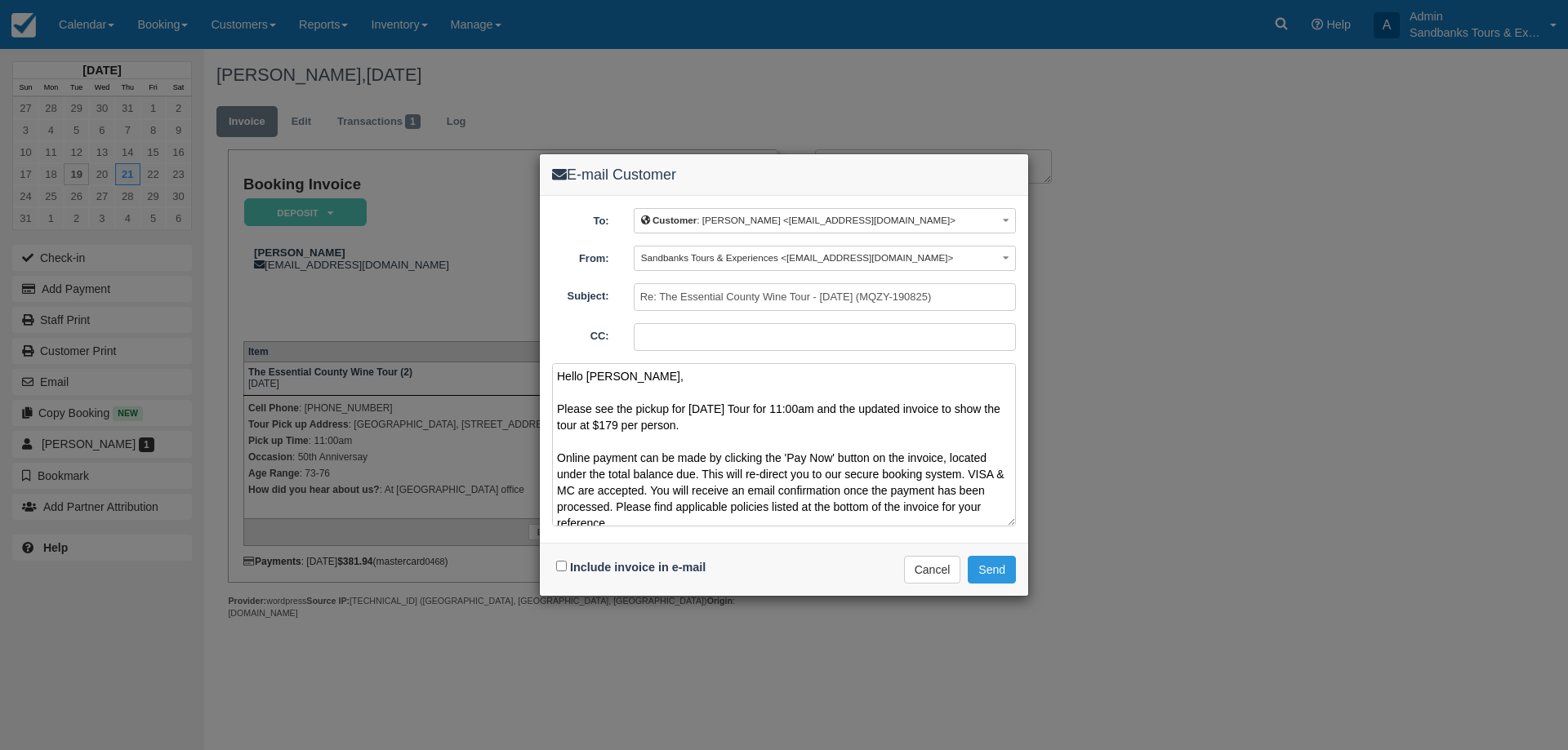
scroll to position [124, 0]
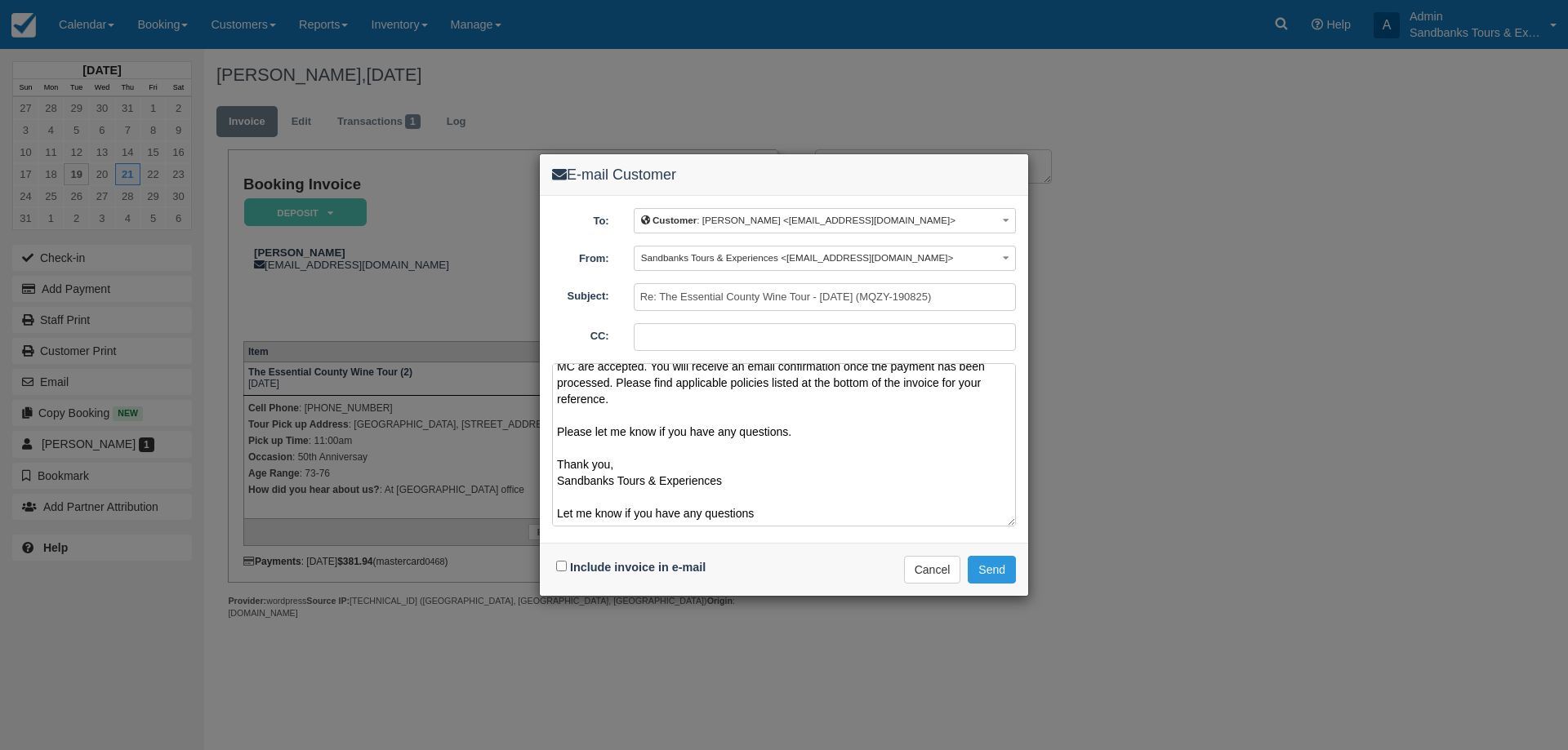
drag, startPoint x: 773, startPoint y: 519, endPoint x: 558, endPoint y: 497, distance: 216.1
click at [558, 497] on textarea "Hello Barb, Please see the pickup for Thursday's Tour for 11:00am and the updat…" at bounding box center [784, 445] width 464 height 163
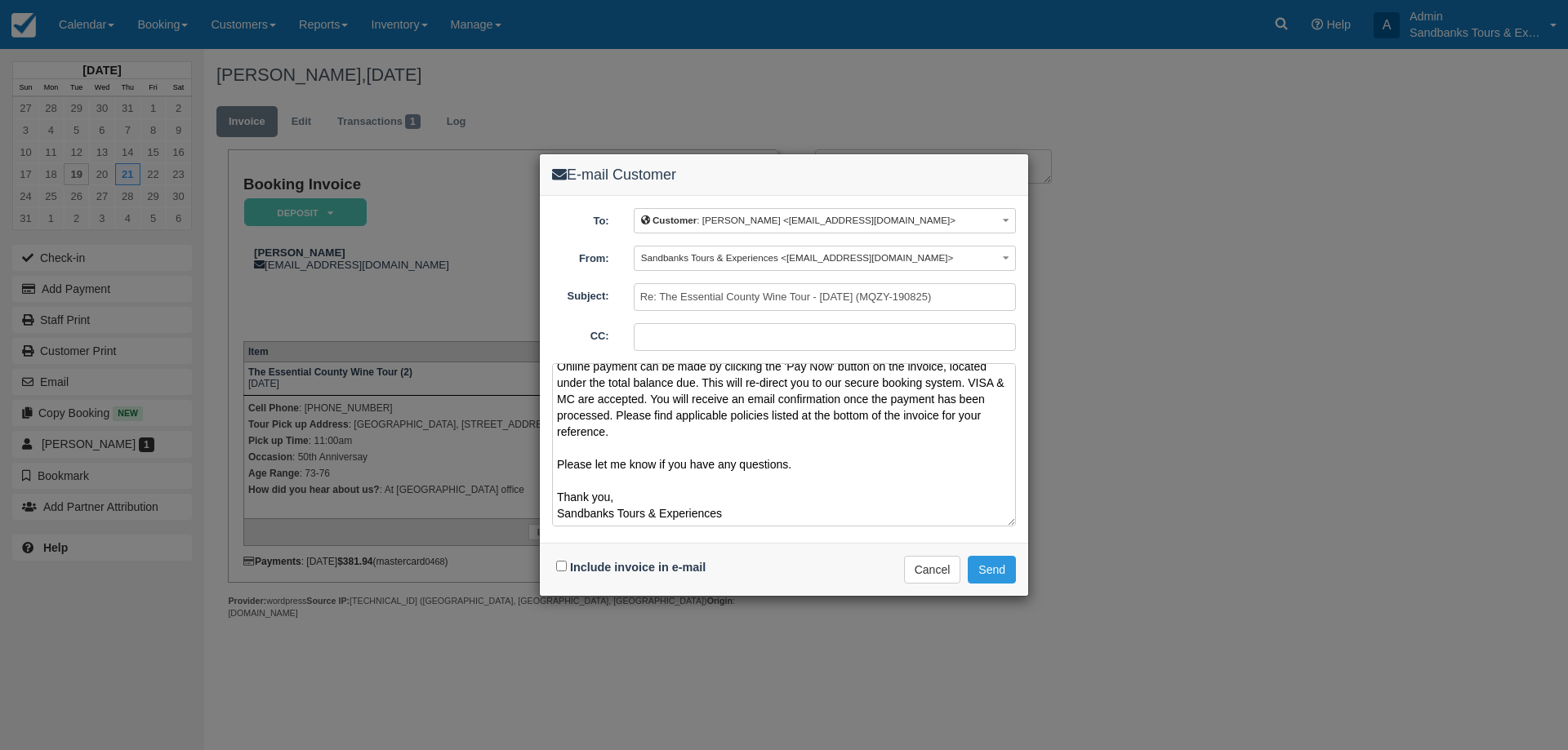
scroll to position [92, 0]
type textarea "Hello Barb, Please see the pickup for Thursday's Tour for 11:00am and the updat…"
click at [561, 570] on input "Include invoice in e-mail" at bounding box center [561, 566] width 11 height 11
checkbox input "true"
click at [985, 577] on button "Send" at bounding box center [991, 570] width 48 height 27
